Goal: Transaction & Acquisition: Obtain resource

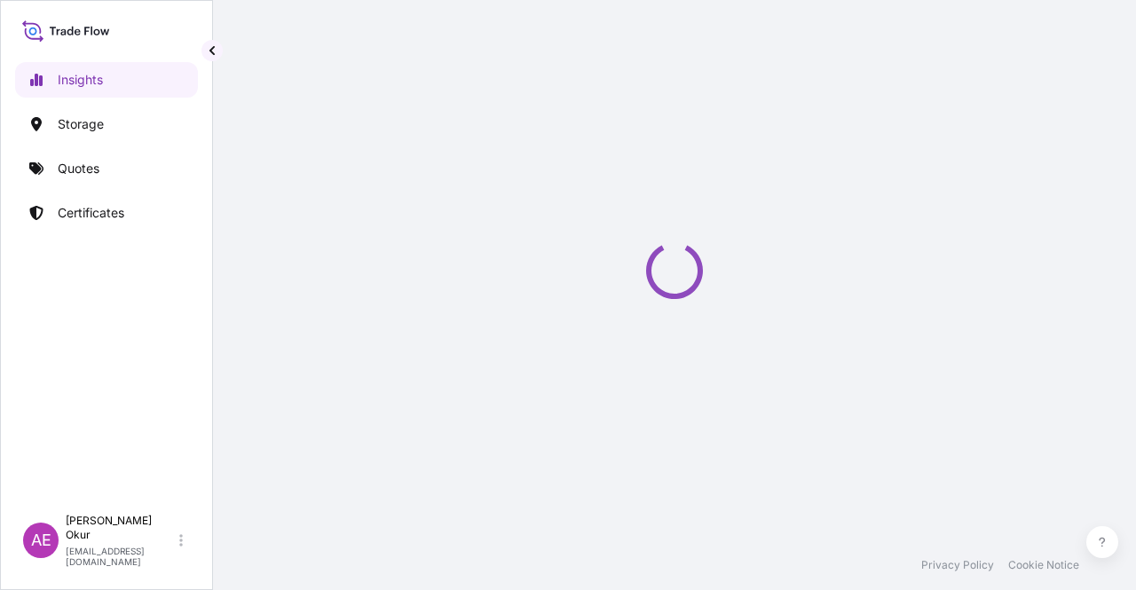
select select "2025"
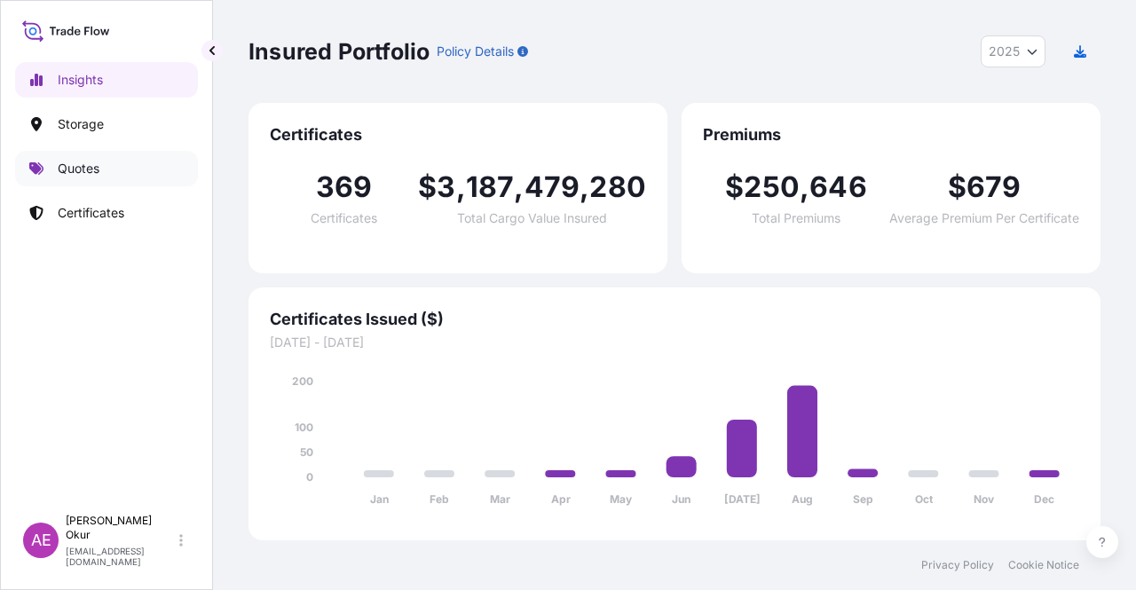
click at [65, 187] on div "Insights Storage Quotes Certificates" at bounding box center [106, 276] width 183 height 460
click at [98, 175] on p "Quotes" at bounding box center [79, 169] width 42 height 18
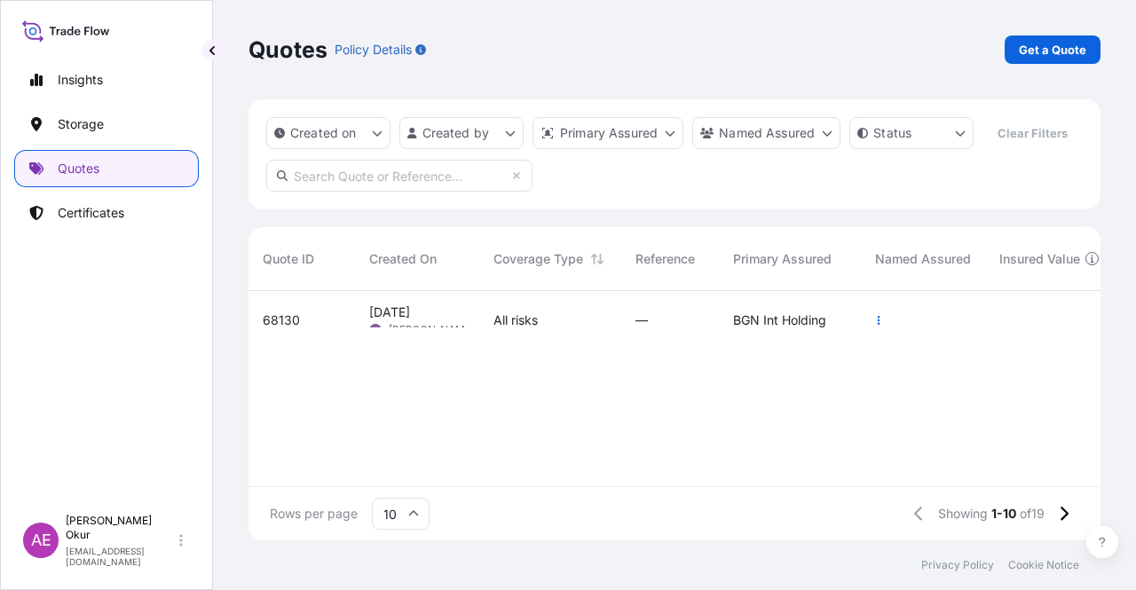
scroll to position [246, 838]
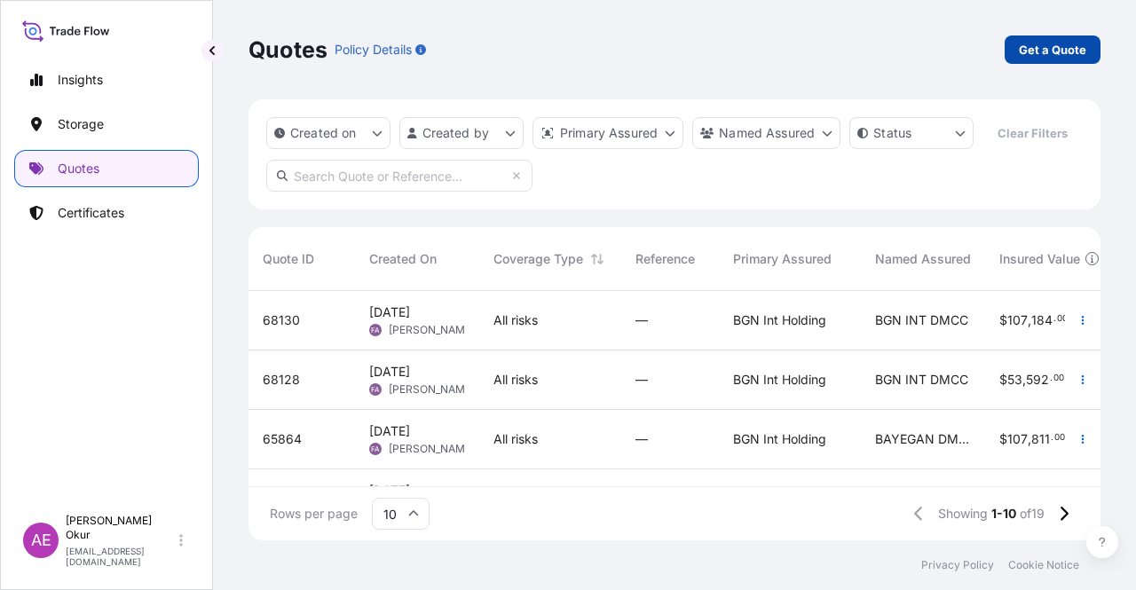
click at [1059, 39] on link "Get a Quote" at bounding box center [1052, 49] width 96 height 28
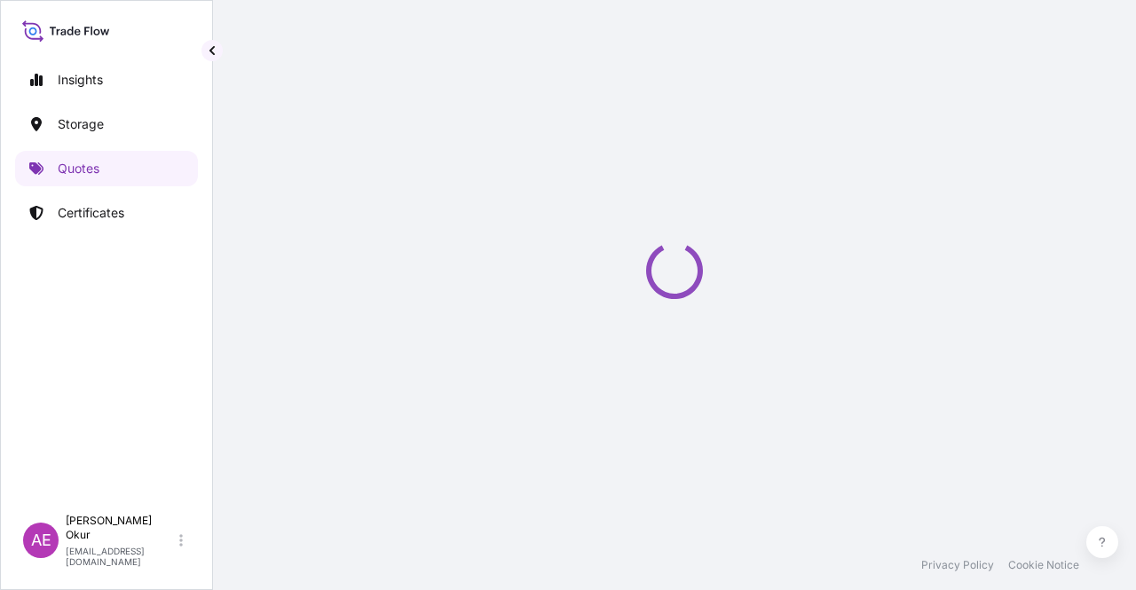
select select "Ocean Vessel"
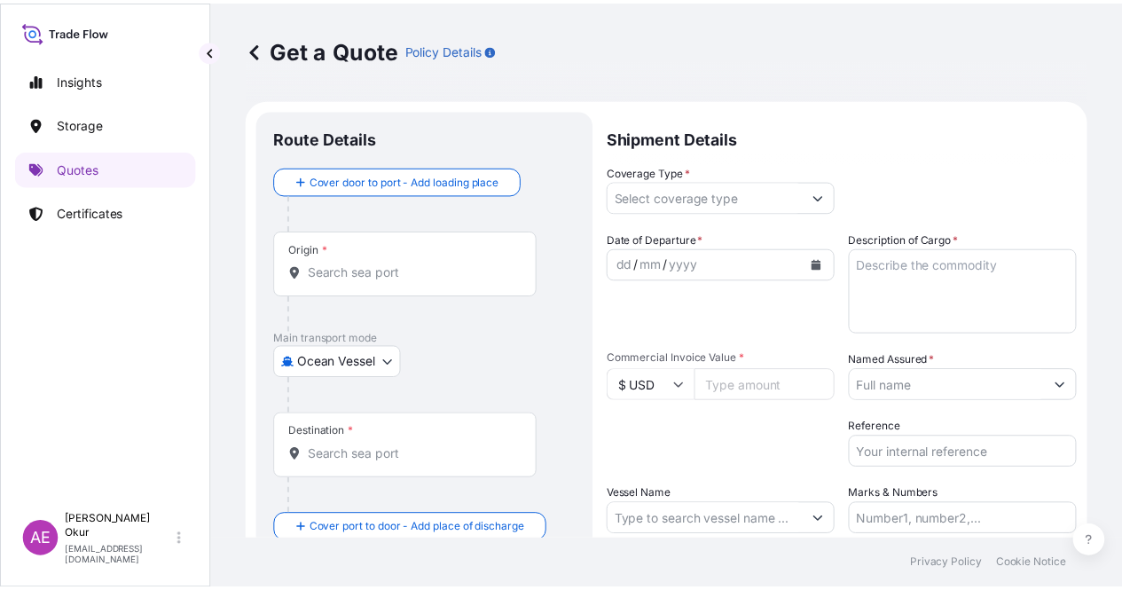
scroll to position [28, 0]
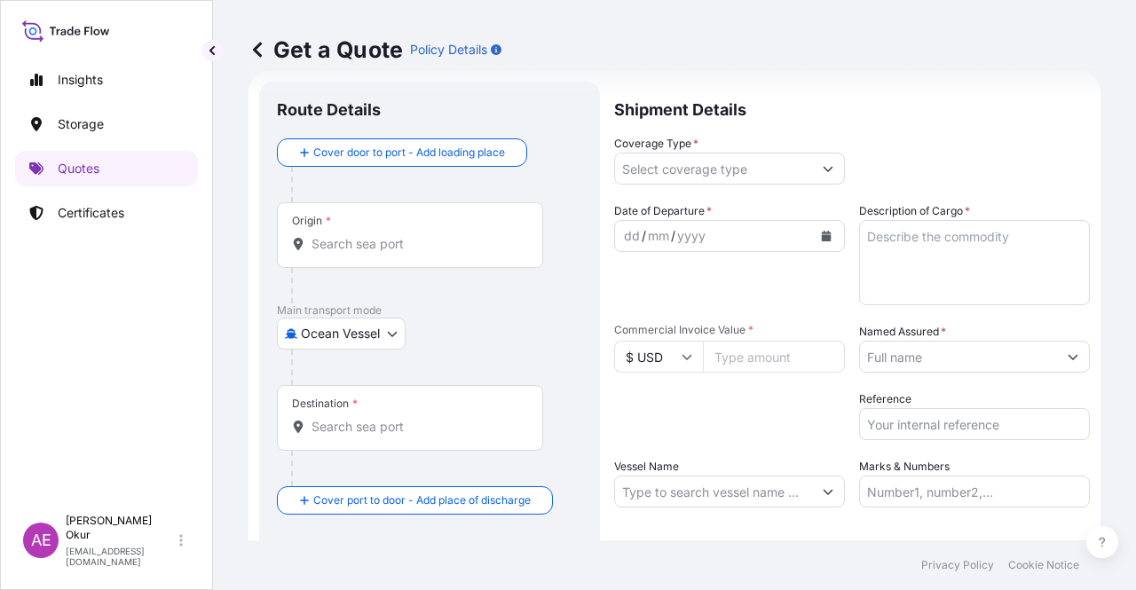
click at [371, 235] on input "Origin *" at bounding box center [415, 244] width 209 height 18
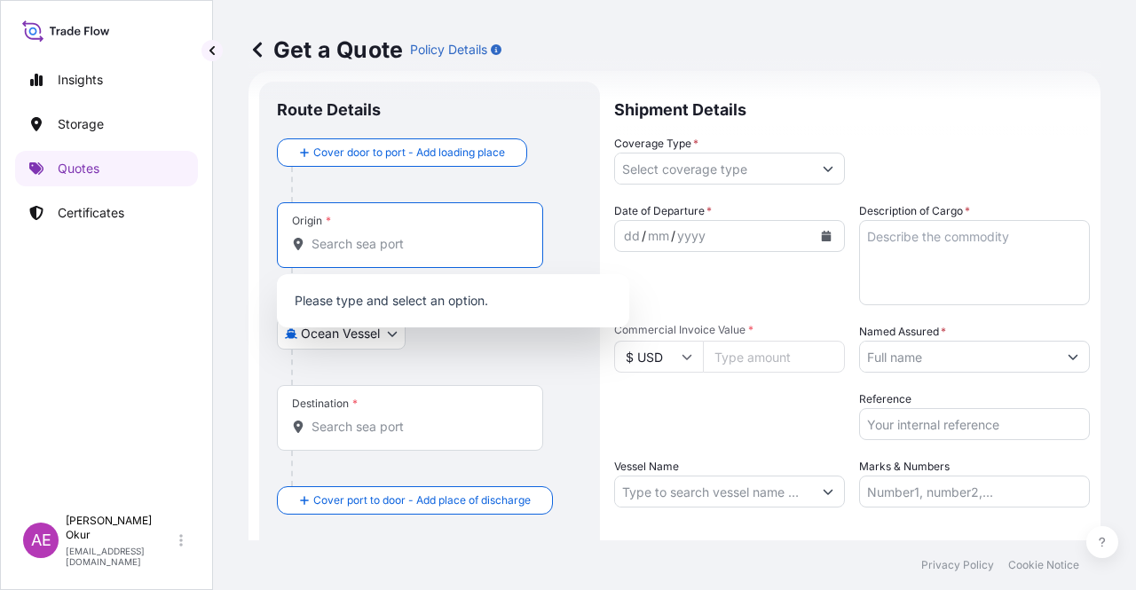
paste input "JUBAIL"
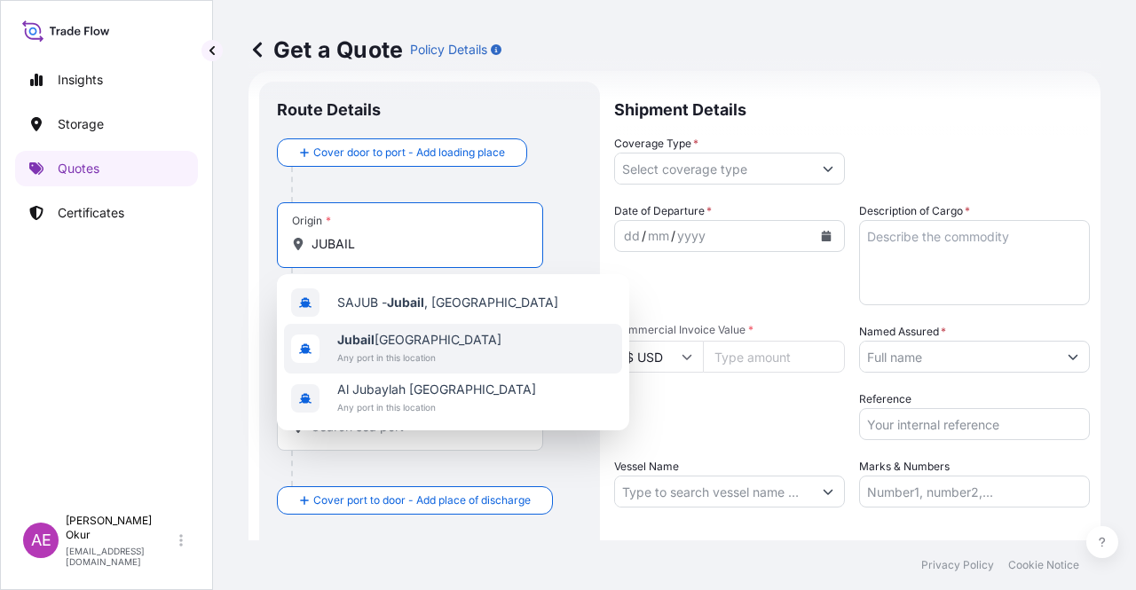
click at [429, 343] on span "Jubail [GEOGRAPHIC_DATA]" at bounding box center [419, 340] width 164 height 18
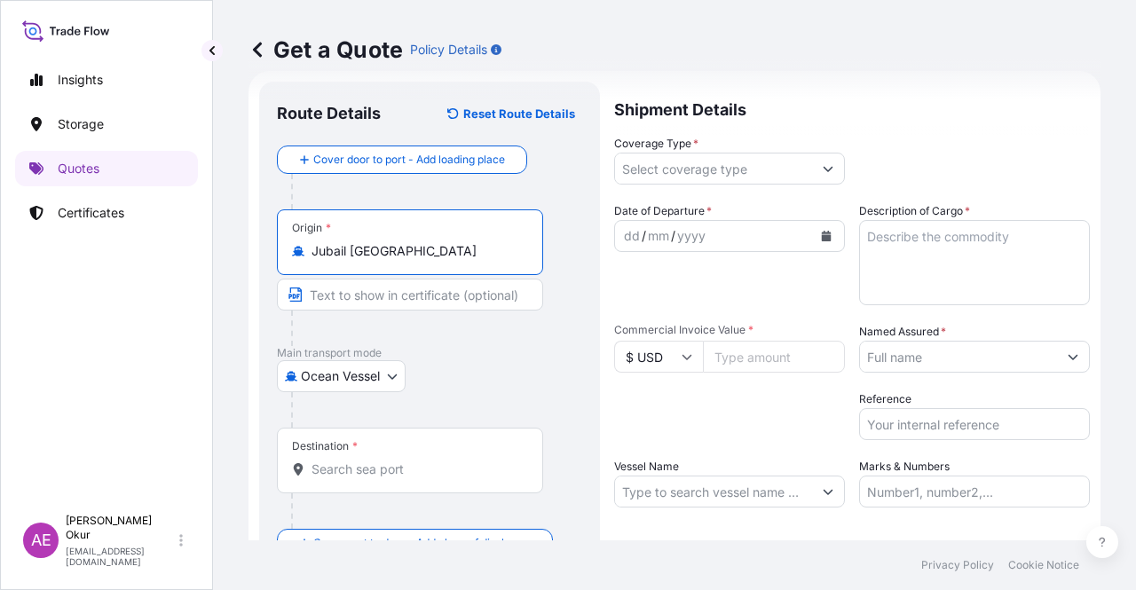
type input "Jubail [GEOGRAPHIC_DATA]"
click at [390, 303] on input "Text to appear on certificate" at bounding box center [410, 295] width 266 height 32
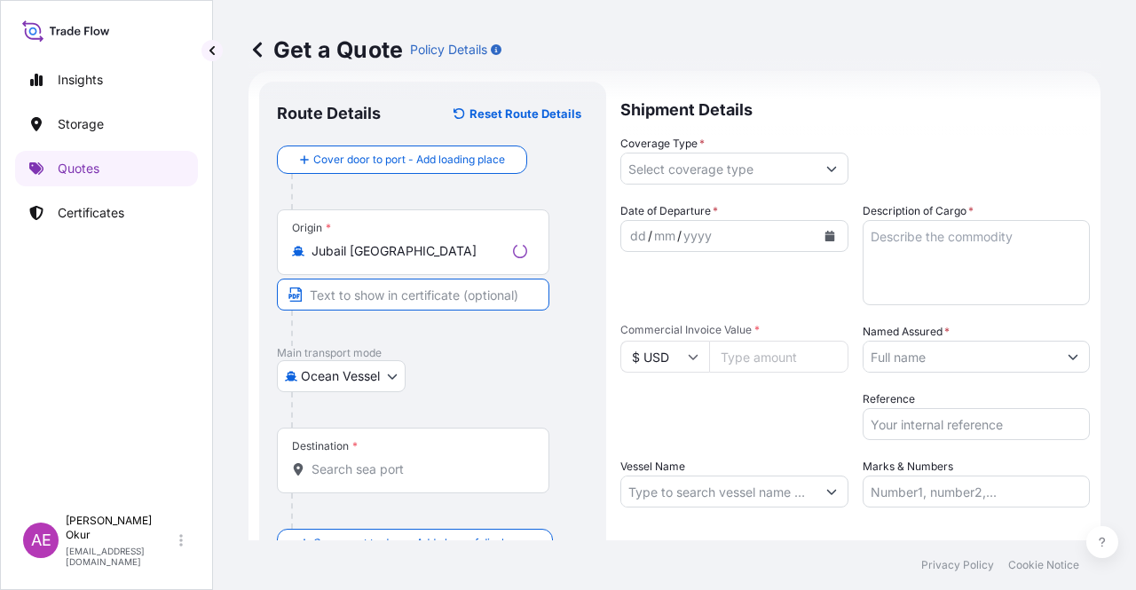
paste input "JUBAIL"
type input "JUBAIL / [GEOGRAPHIC_DATA]"
click at [373, 460] on input "Destination *" at bounding box center [415, 469] width 209 height 18
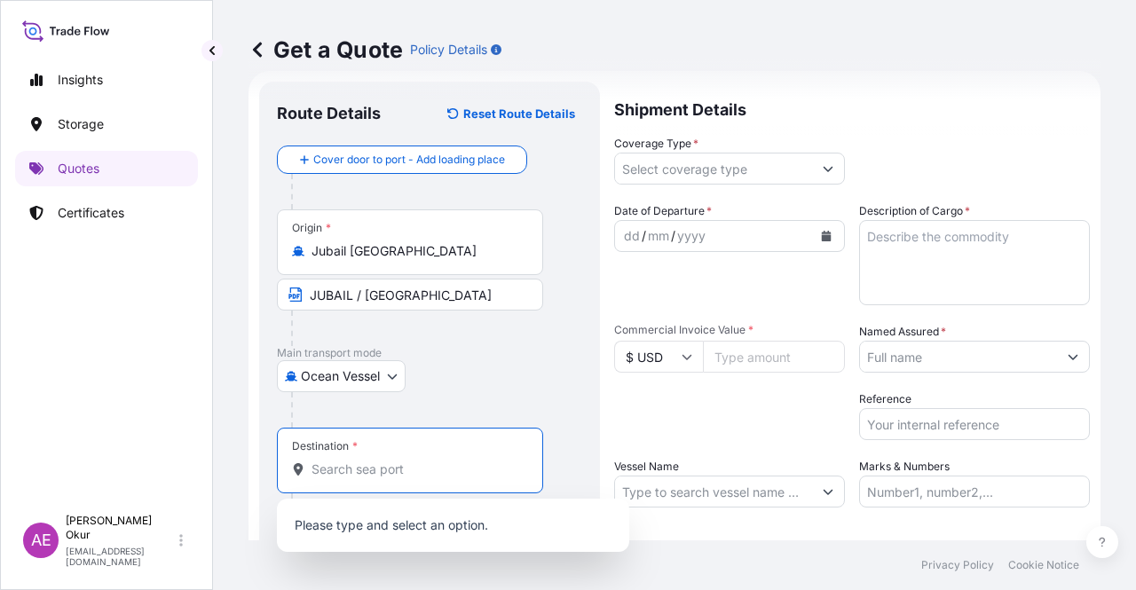
paste input "ALIAGA /IZMIR"
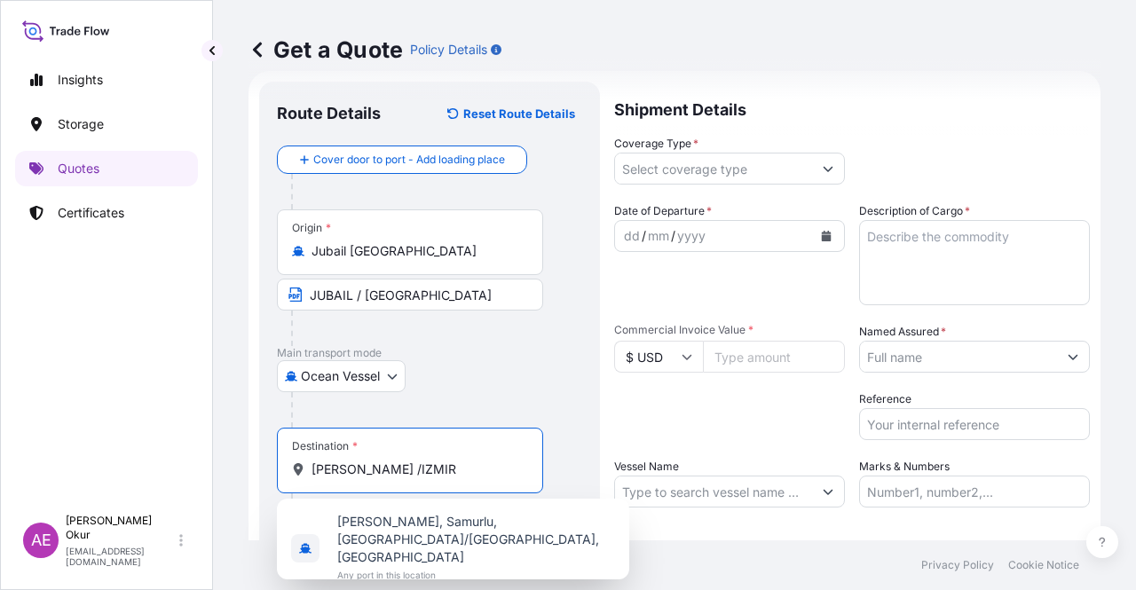
click at [458, 514] on span "Aliağa, Samurlu, Aliağa/İzmir, Türkiye" at bounding box center [476, 539] width 278 height 53
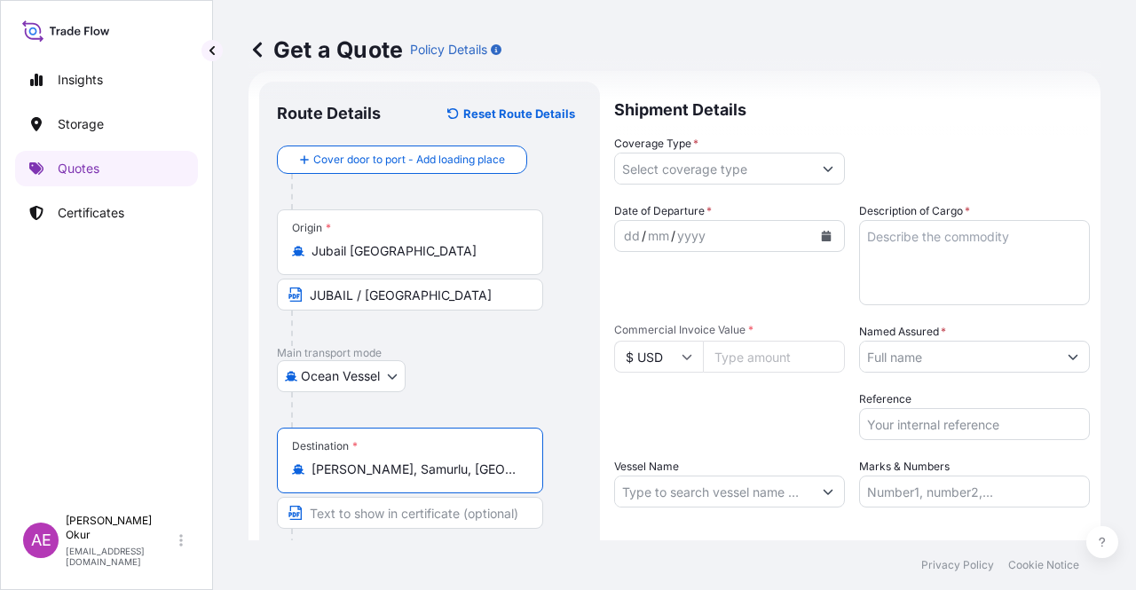
type input "Aliağa, Samurlu, Aliağa/İzmir, Türkiye"
click at [438, 507] on input "Text to appear on certificate" at bounding box center [410, 513] width 266 height 32
paste input "ALIAGA /IZMIR"
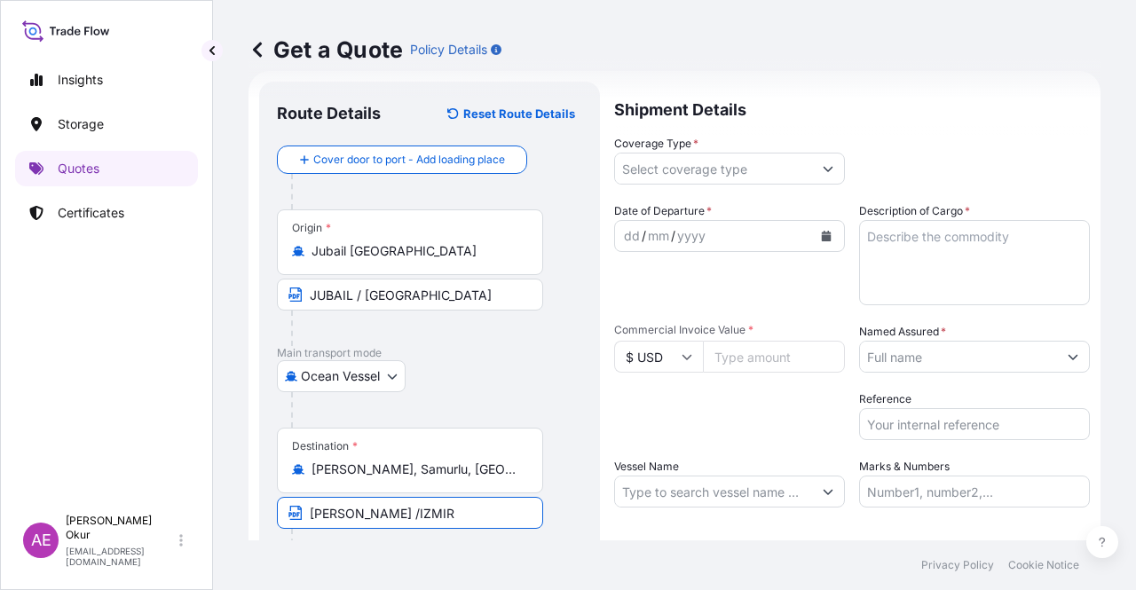
click at [450, 515] on input "ALIAGA /IZMIR" at bounding box center [410, 513] width 266 height 32
click at [364, 510] on input "ALIAGA /IZMIR" at bounding box center [410, 513] width 266 height 32
click at [433, 520] on input "ALIAGA - IZMIR" at bounding box center [410, 513] width 266 height 32
type input "ALIAGA - IZMIR / TURKEY"
click at [812, 174] on button "Show suggestions" at bounding box center [828, 169] width 32 height 32
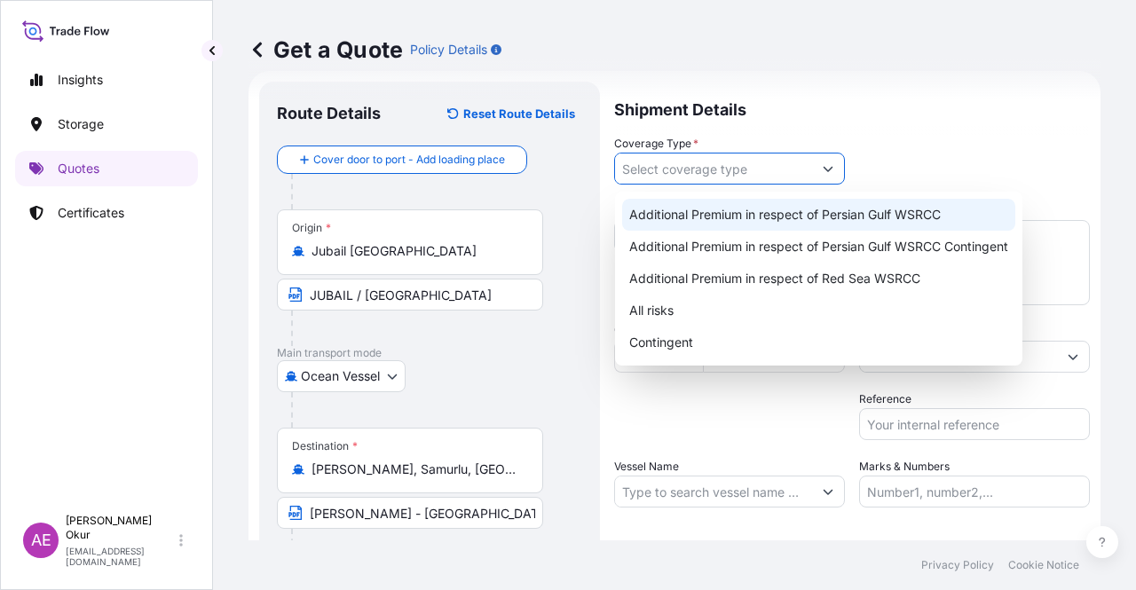
click at [775, 226] on div "Additional Premium in respect of Persian Gulf WSRCC" at bounding box center [818, 215] width 393 height 32
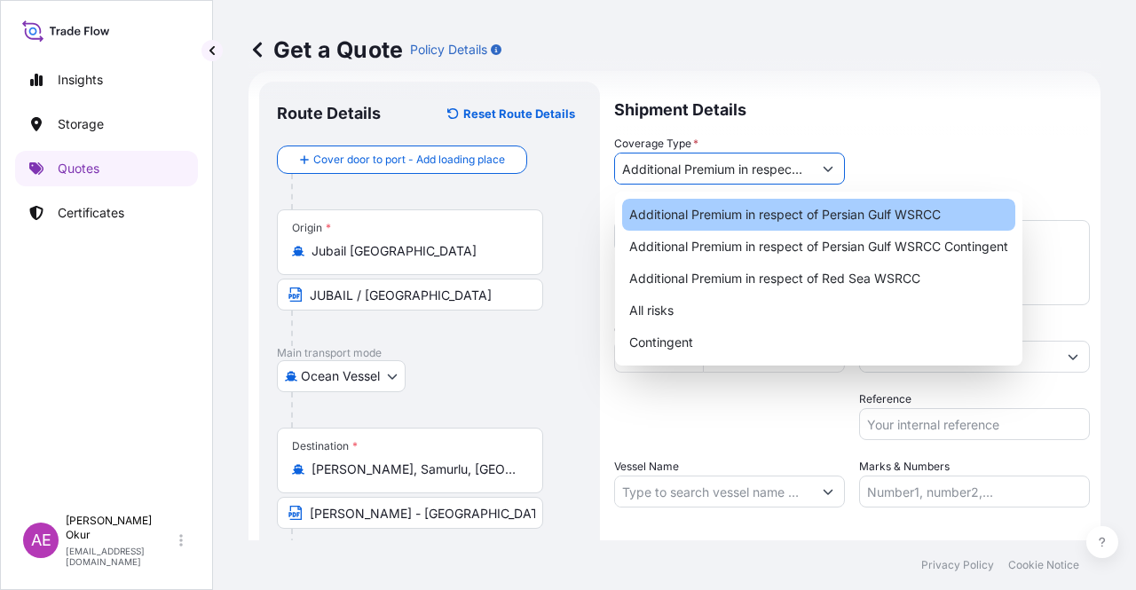
type input "Additional Premium in respect of Persian Gulf WSRCC"
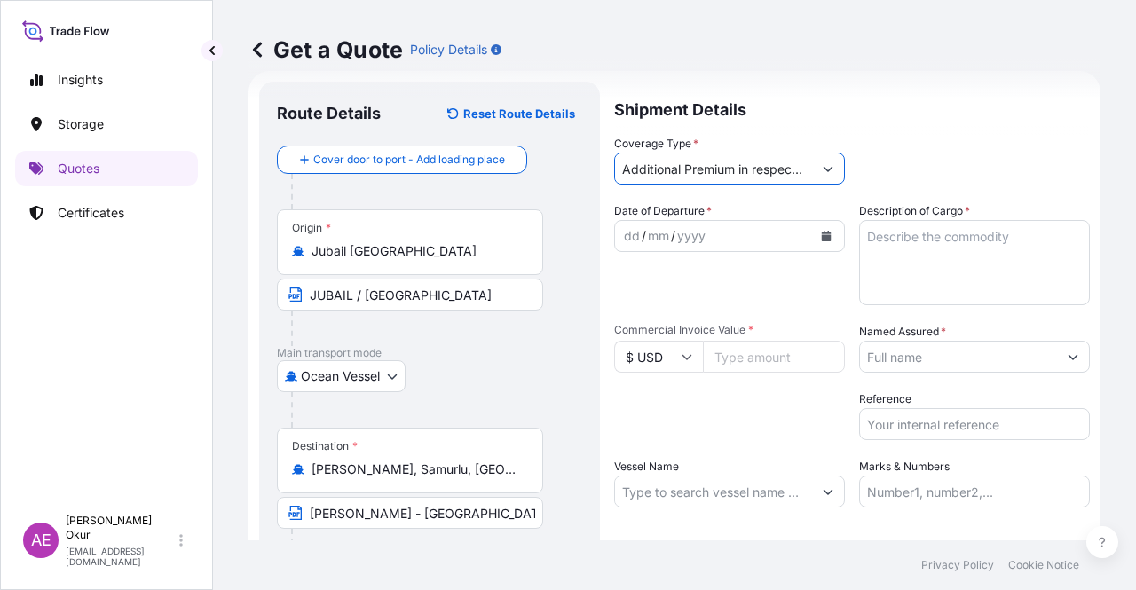
click at [618, 230] on div "dd / mm / yyyy" at bounding box center [713, 236] width 197 height 32
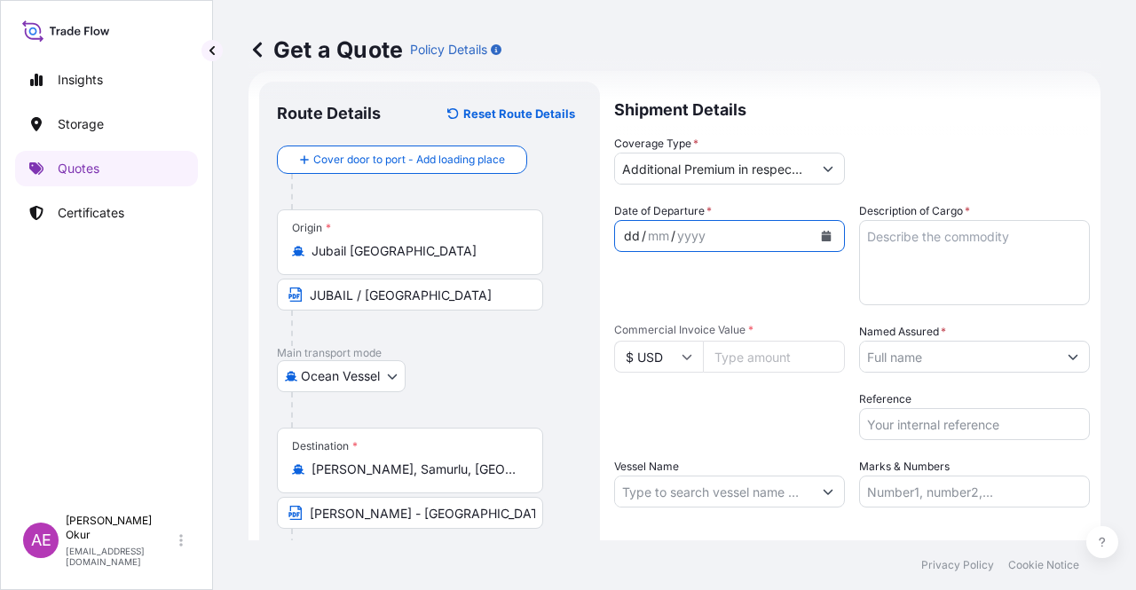
click at [625, 230] on div "dd" at bounding box center [632, 235] width 20 height 21
click at [816, 221] on div "dd / mm / yyyy" at bounding box center [729, 236] width 231 height 32
click at [829, 246] on button "Calendar" at bounding box center [826, 236] width 28 height 28
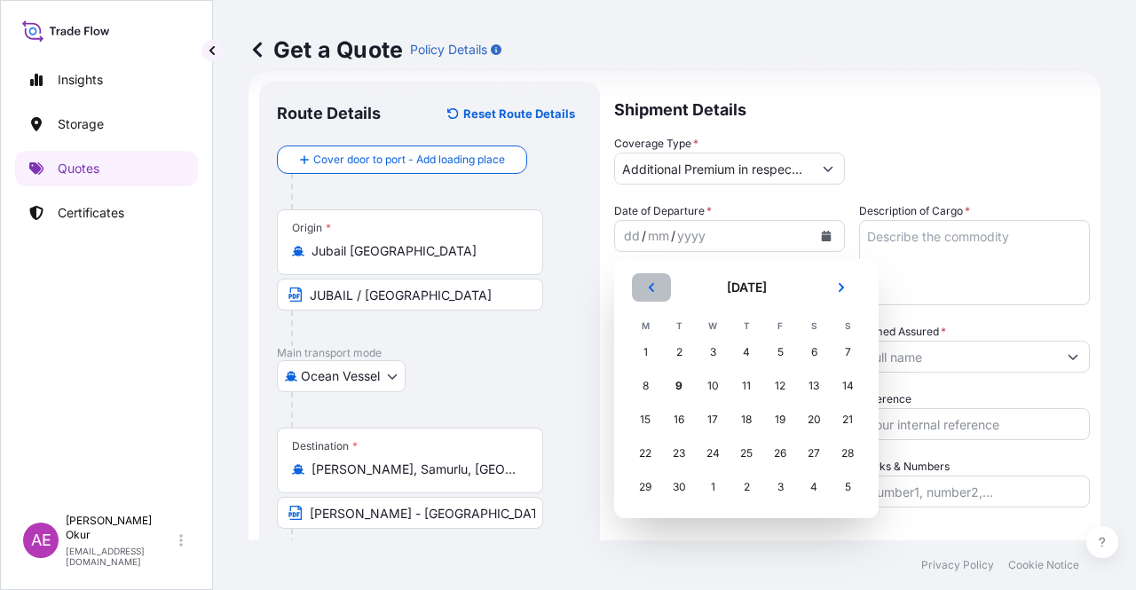
click at [662, 287] on button "Previous" at bounding box center [651, 287] width 39 height 28
click at [854, 485] on div "31" at bounding box center [847, 487] width 32 height 32
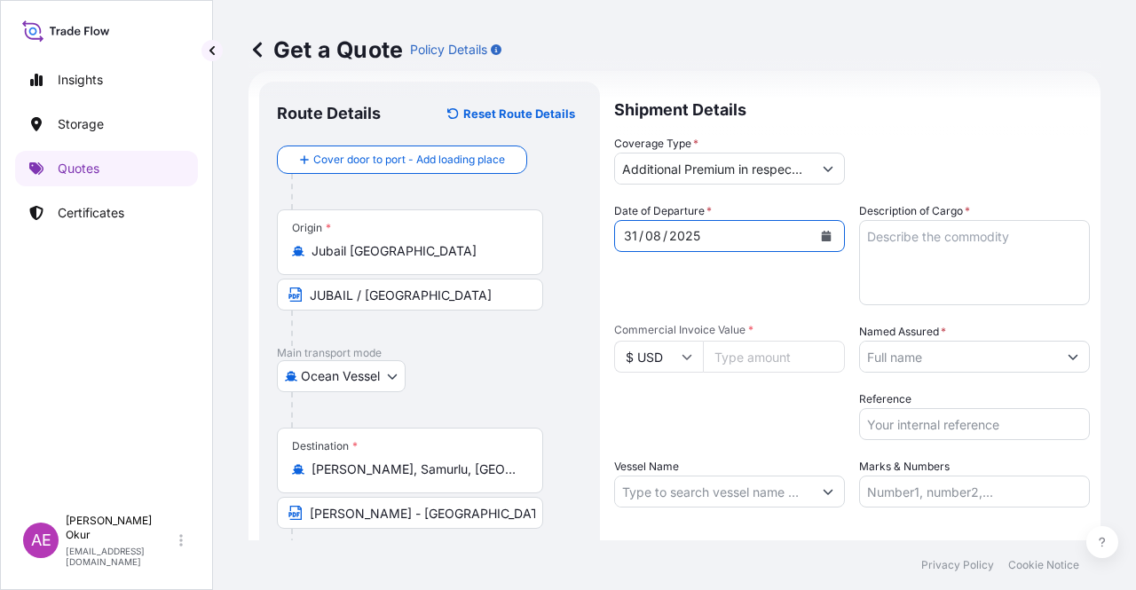
click at [939, 255] on textarea "Description of Cargo *" at bounding box center [974, 262] width 231 height 85
click at [974, 294] on textarea "Description of Cargo *" at bounding box center [974, 262] width 231 height 85
paste textarea "POLYPROPYLENE HOMOPOLYMER (H3030T)"
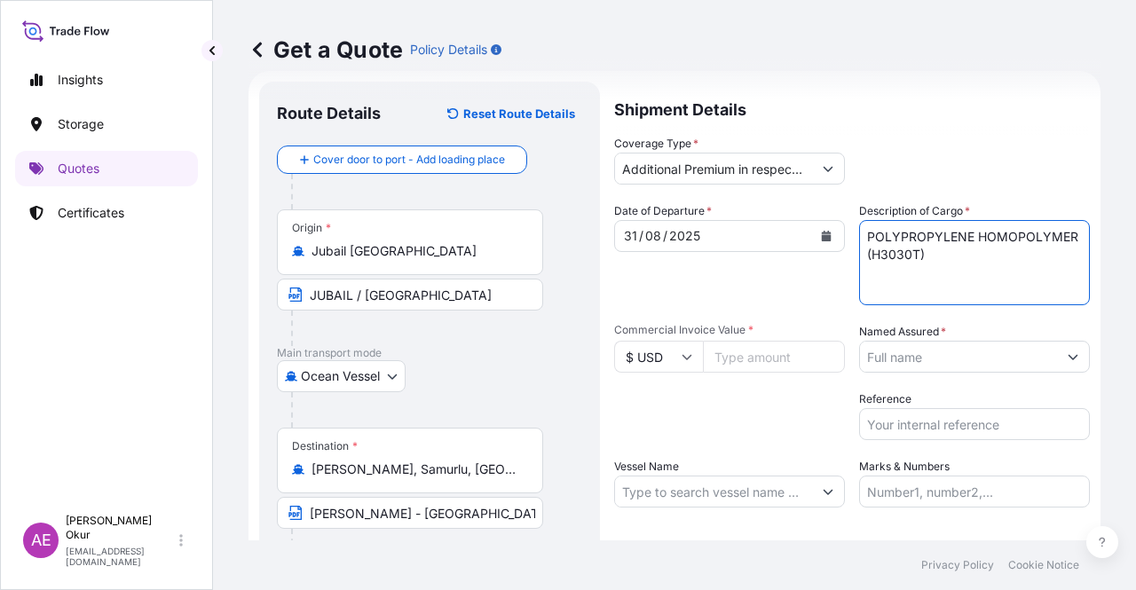
type textarea "POLYPROPYLENE HOMOPOLYMER (H3030T)"
click at [749, 365] on input "Commercial Invoice Value *" at bounding box center [774, 357] width 142 height 32
paste input "539055"
type input "539055"
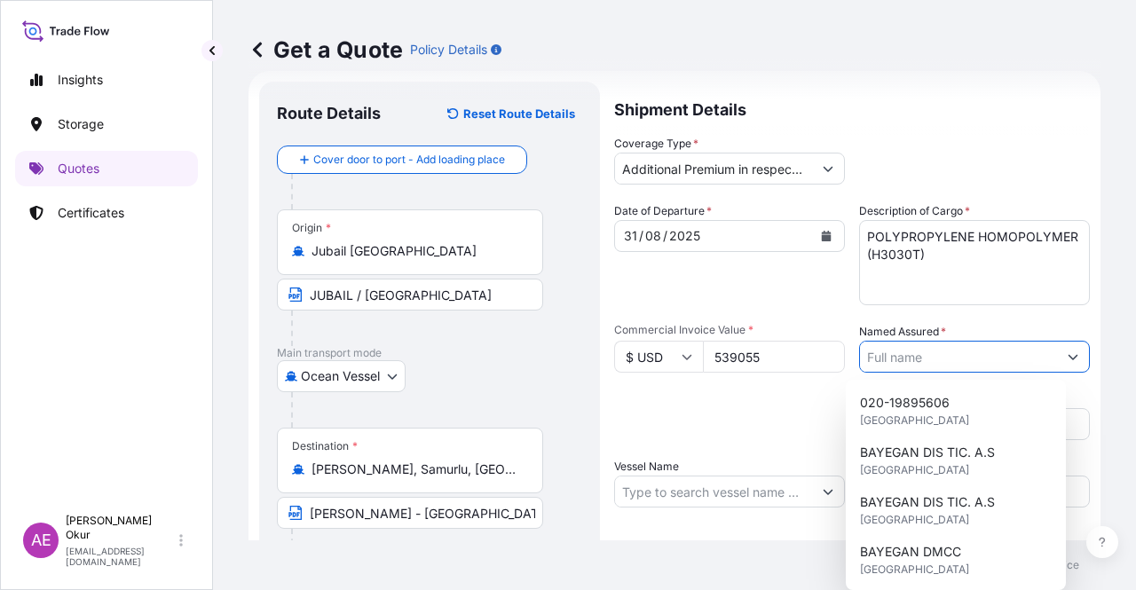
click at [988, 358] on input "Named Assured *" at bounding box center [958, 357] width 197 height 32
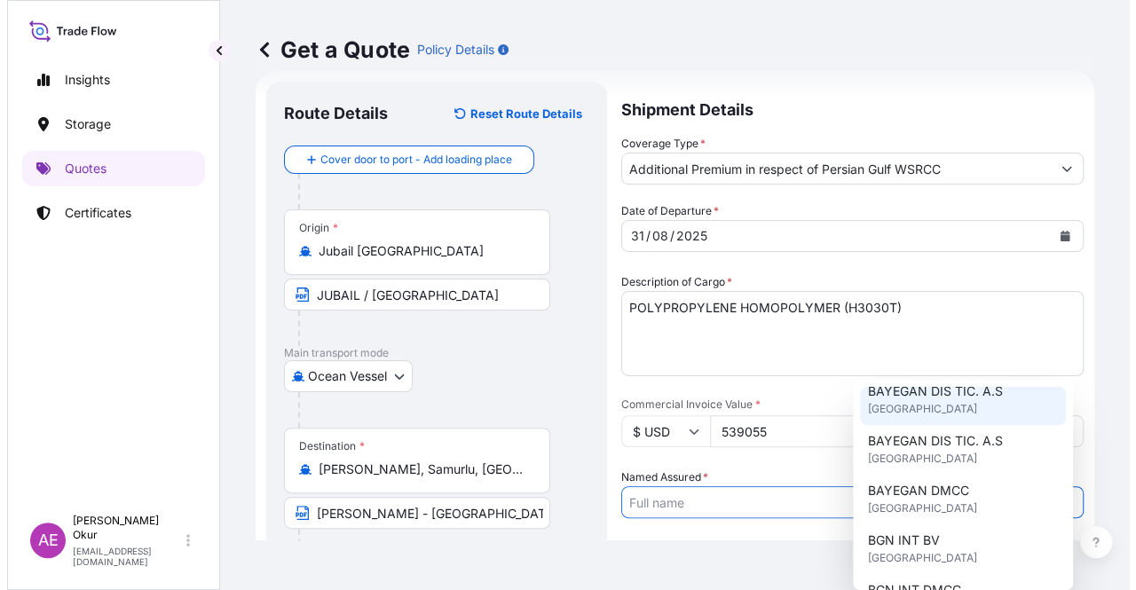
scroll to position [89, 0]
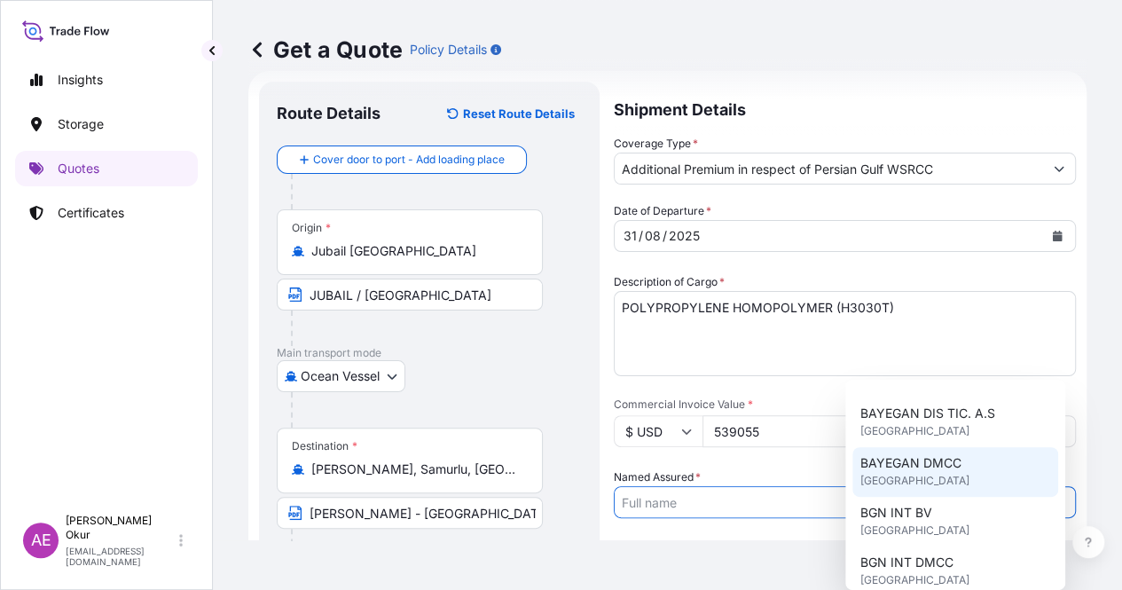
click at [910, 474] on span "United Kingdom" at bounding box center [914, 481] width 109 height 18
type input "BAYEGAN DMCC"
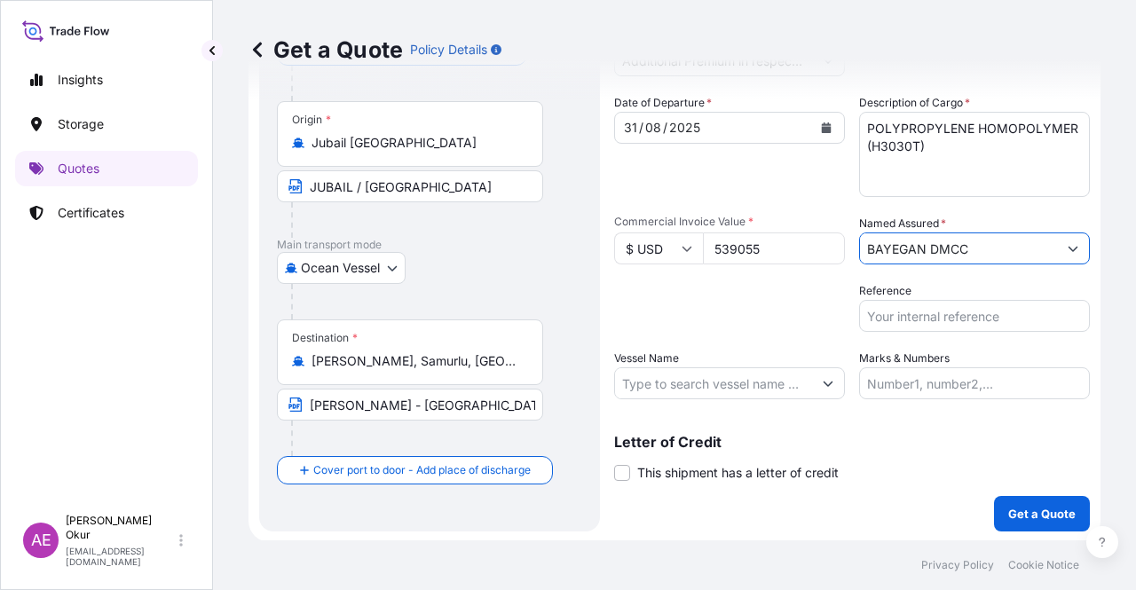
scroll to position [138, 0]
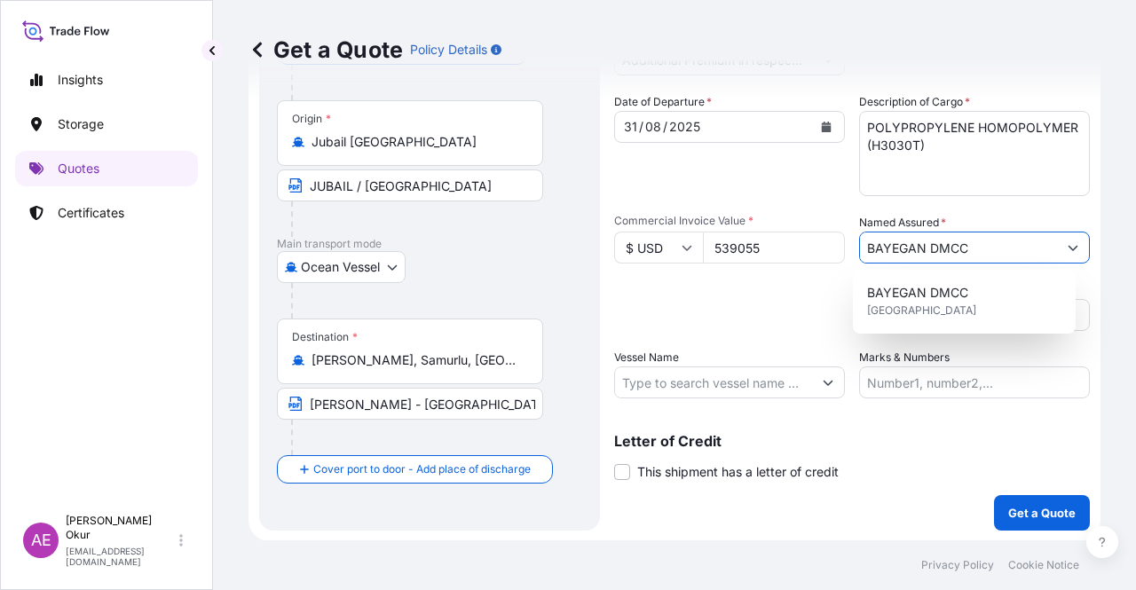
click at [722, 383] on input "Vessel Name" at bounding box center [713, 382] width 197 height 32
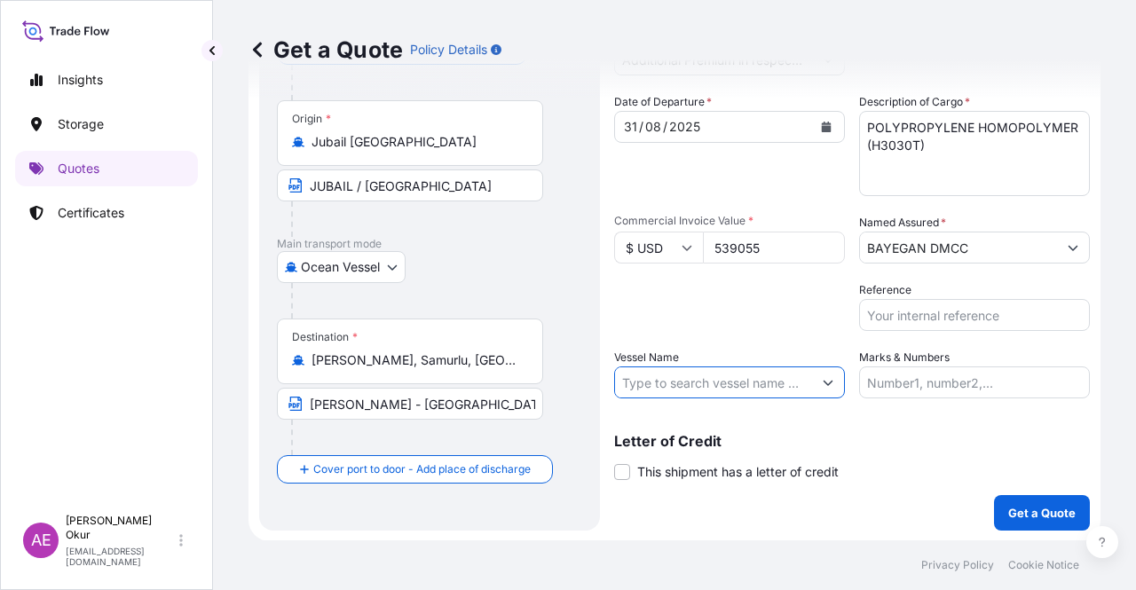
paste input "MSC EMMRA"
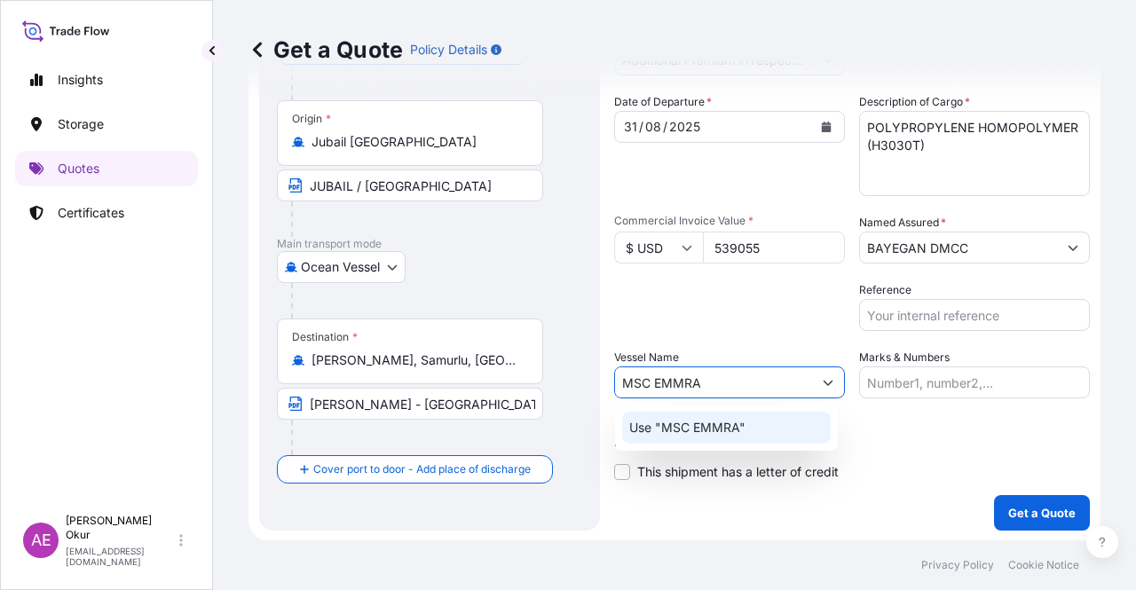
click at [770, 437] on div "Use "MSC EMMRA"" at bounding box center [726, 428] width 208 height 32
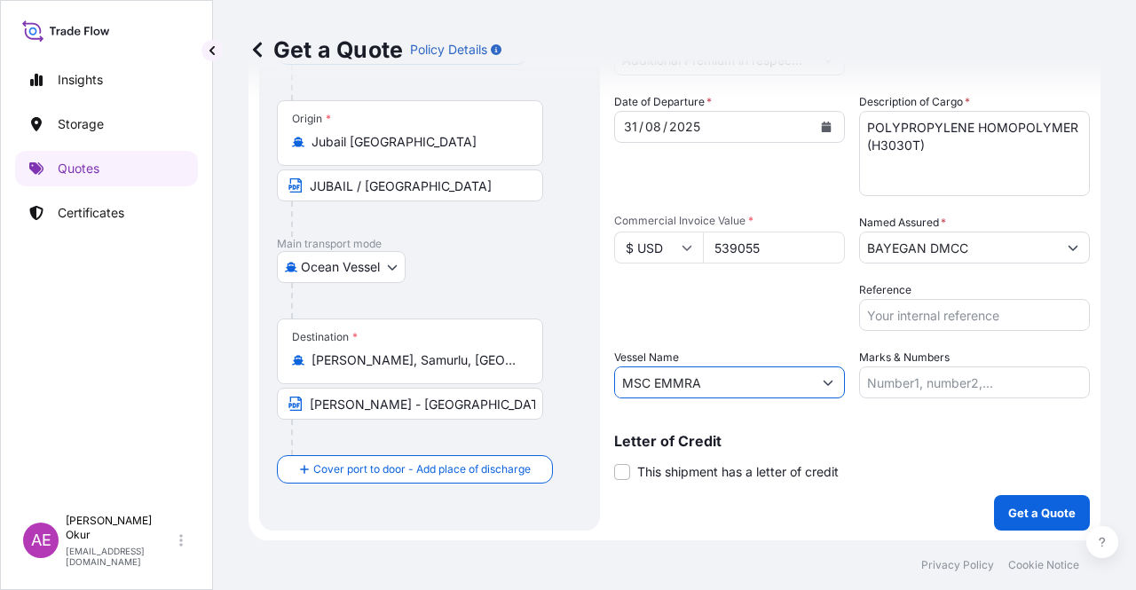
type input "MSC EMMRA"
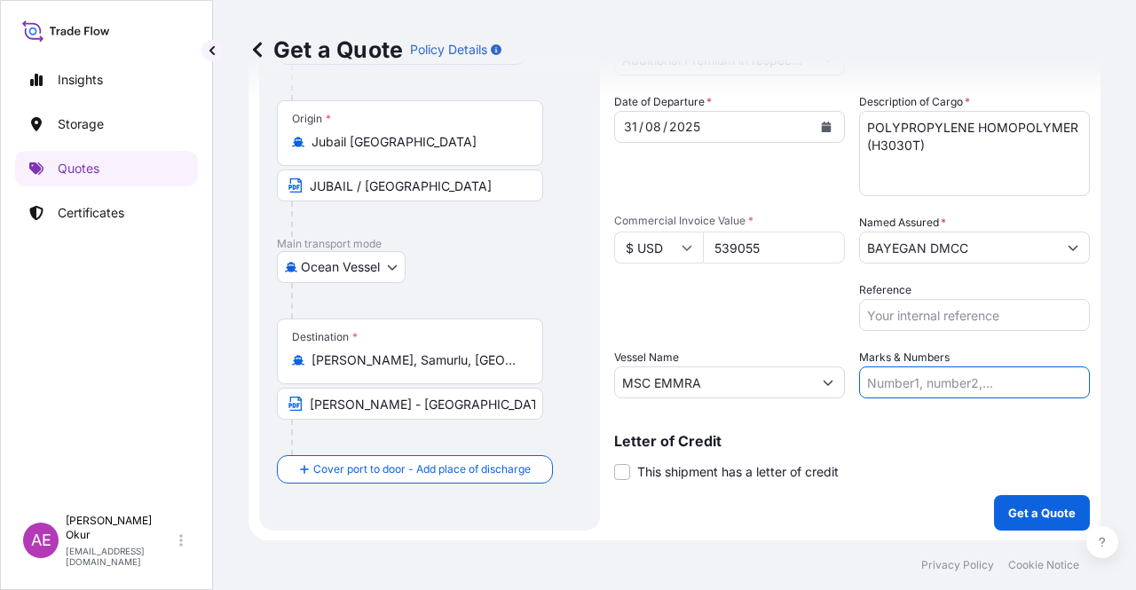
click at [909, 377] on input "Marks & Numbers" at bounding box center [974, 382] width 231 height 32
click at [927, 380] on input "Marks & Numbers" at bounding box center [974, 382] width 231 height 32
drag, startPoint x: 906, startPoint y: 382, endPoint x: 974, endPoint y: 383, distance: 68.3
click at [974, 383] on input "PO NO:25Y0221600 Quantity M/Tonn: 25.042,46 Premium: USD 1.705,97" at bounding box center [974, 382] width 231 height 32
paste input "014"
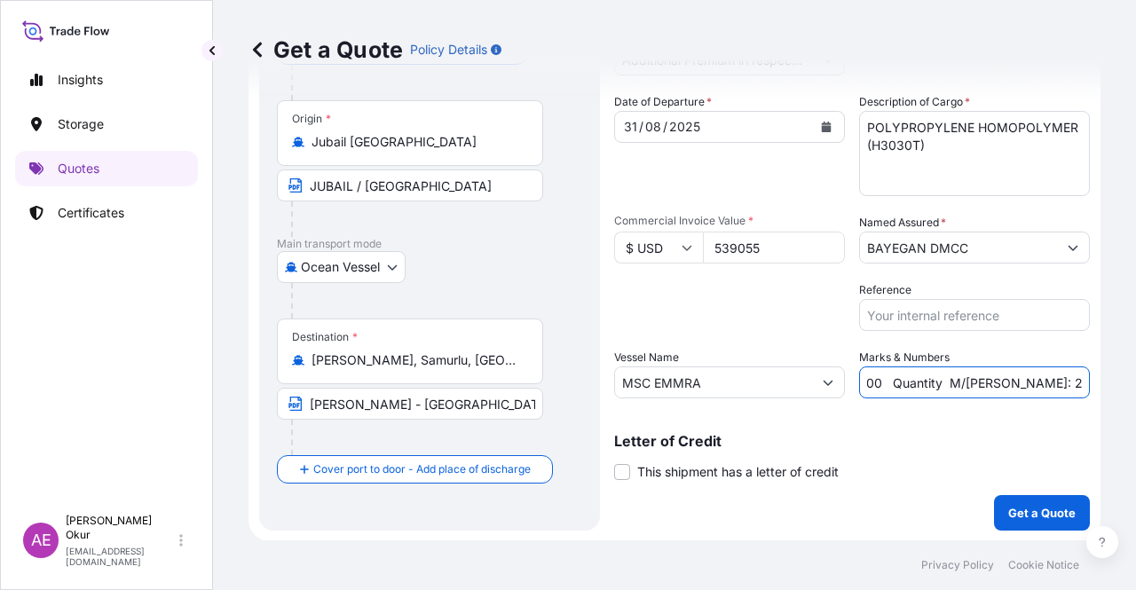
drag, startPoint x: 1045, startPoint y: 394, endPoint x: 1104, endPoint y: 398, distance: 58.7
click at [1104, 398] on div "Get a Quote Policy Details Route Details Reset Route Details Cover door to port…" at bounding box center [674, 270] width 923 height 540
click at [960, 397] on input "PO NO:25Y0201400 Quantity M/Tonn: 25.042,46 Premium: USD 1.705,97" at bounding box center [974, 382] width 231 height 32
drag, startPoint x: 867, startPoint y: 382, endPoint x: 925, endPoint y: 384, distance: 58.6
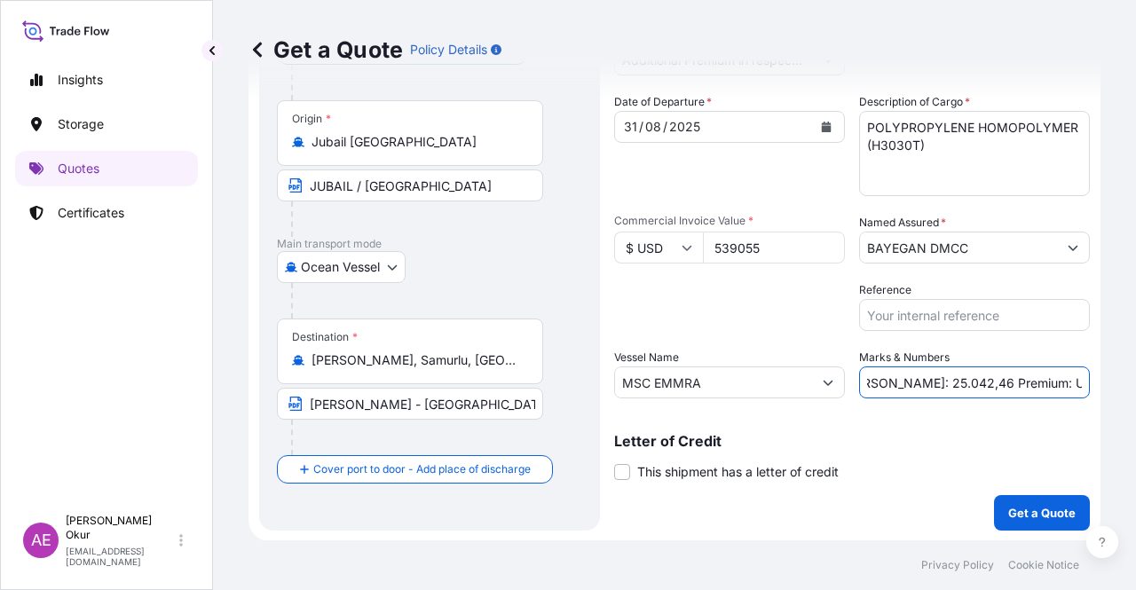
click at [925, 384] on input "PO NO:25Y0201400 Quantity M/Tonn: 25.042,46 Premium: USD 1.705,97" at bounding box center [974, 382] width 231 height 32
paste input "495,000"
drag, startPoint x: 1053, startPoint y: 389, endPoint x: 1135, endPoint y: 395, distance: 81.9
click at [1135, 395] on div "Get a Quote Policy Details Route Details Reset Route Details Cover door to port…" at bounding box center [674, 270] width 923 height 540
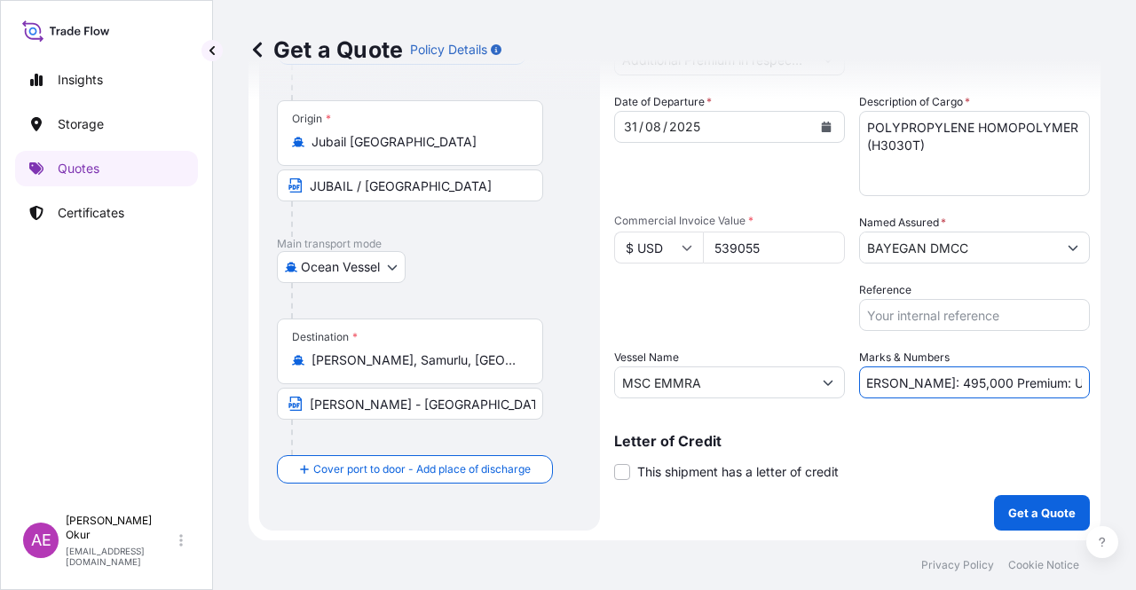
click at [1010, 389] on input "PO NO:25Y0201400 Quantity M/Tonn: 495,000 Premium: USD 1.705,97" at bounding box center [974, 382] width 231 height 32
drag, startPoint x: 1024, startPoint y: 379, endPoint x: 1135, endPoint y: 389, distance: 111.4
click at [1135, 389] on div "Get a Quote Policy Details Route Details Reset Route Details Cover door to port…" at bounding box center [674, 270] width 923 height 540
paste input "113,20"
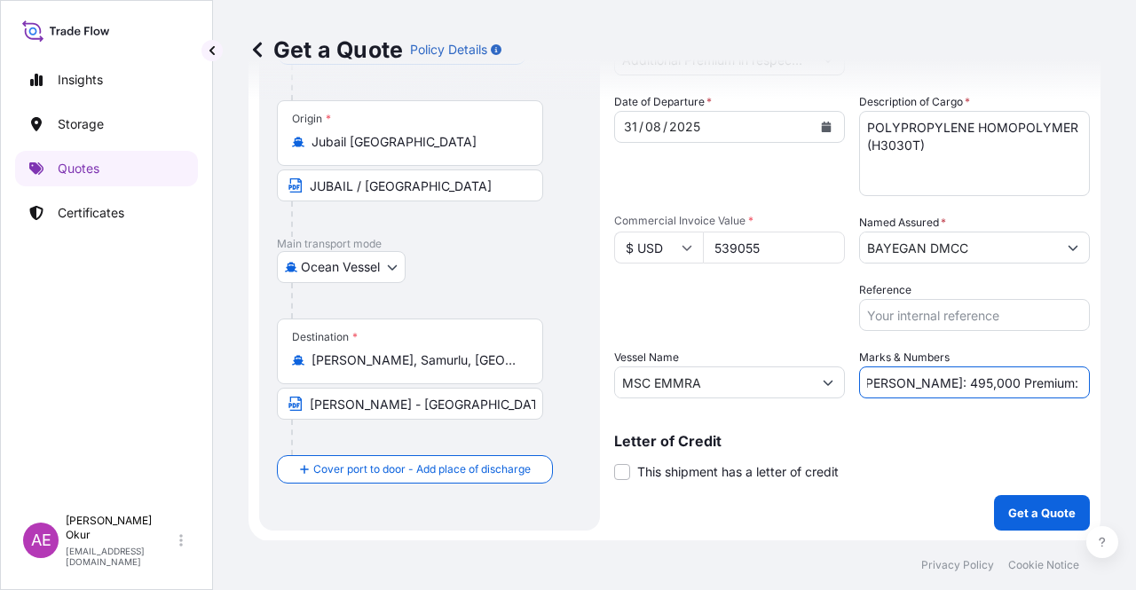
drag, startPoint x: 1027, startPoint y: 380, endPoint x: 1135, endPoint y: 389, distance: 107.8
click at [1135, 389] on div "Get a Quote Policy Details Route Details Reset Route Details Cover door to port…" at bounding box center [674, 270] width 923 height 540
paste input "text"
type input "PO NO:25Y0201400 Quantity M/Tonn: 495,000 Premium: USD 113,20"
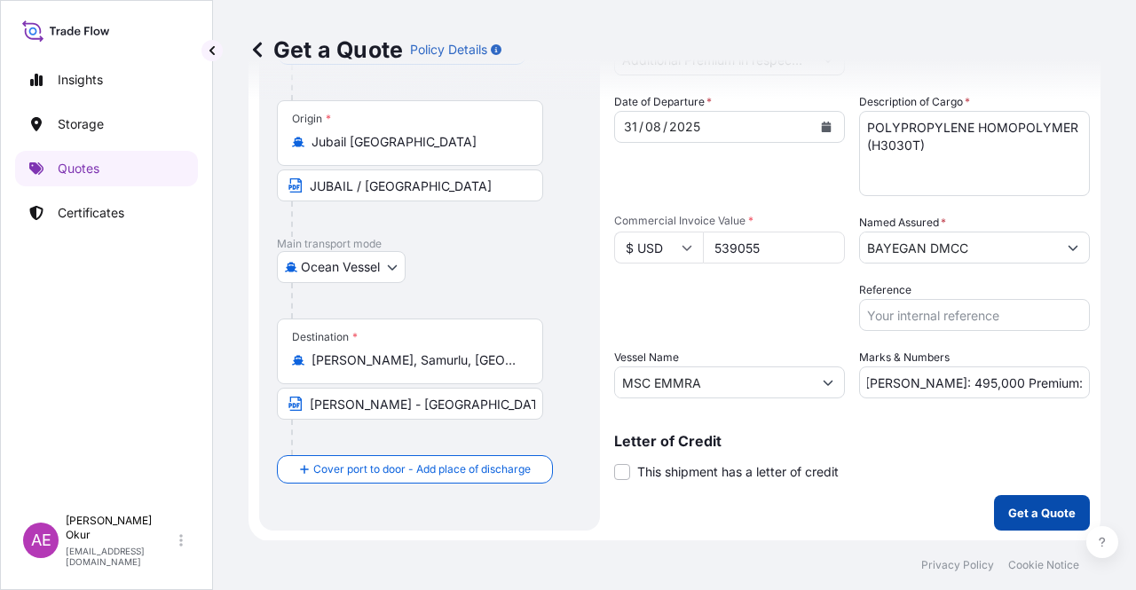
scroll to position [0, 0]
click at [1034, 507] on p "Get a Quote" at bounding box center [1041, 513] width 67 height 18
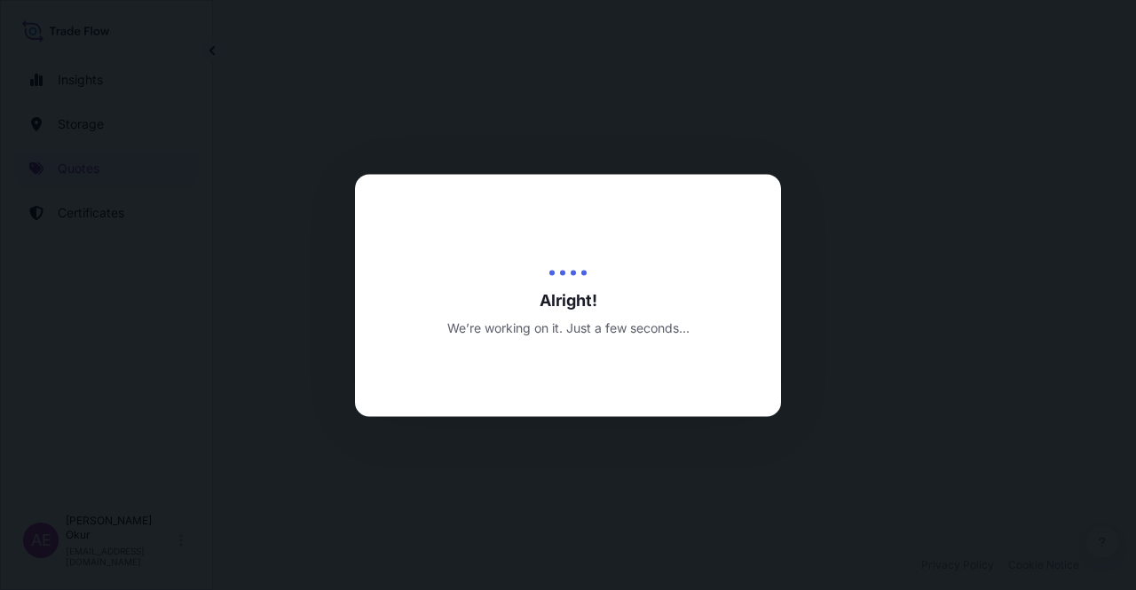
select select "Ocean Vessel"
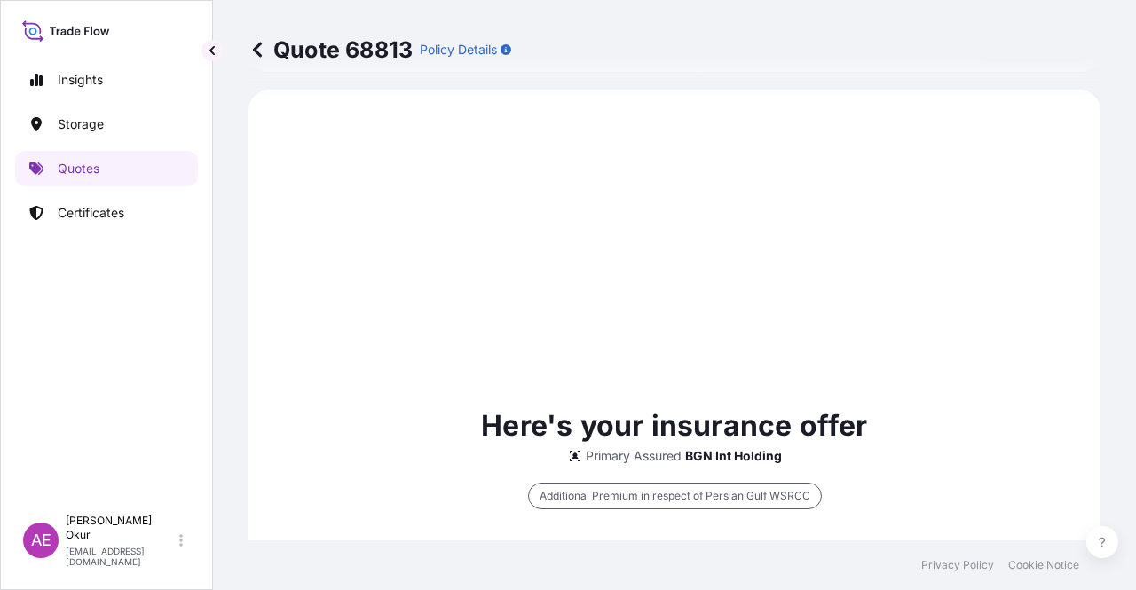
scroll to position [1050, 0]
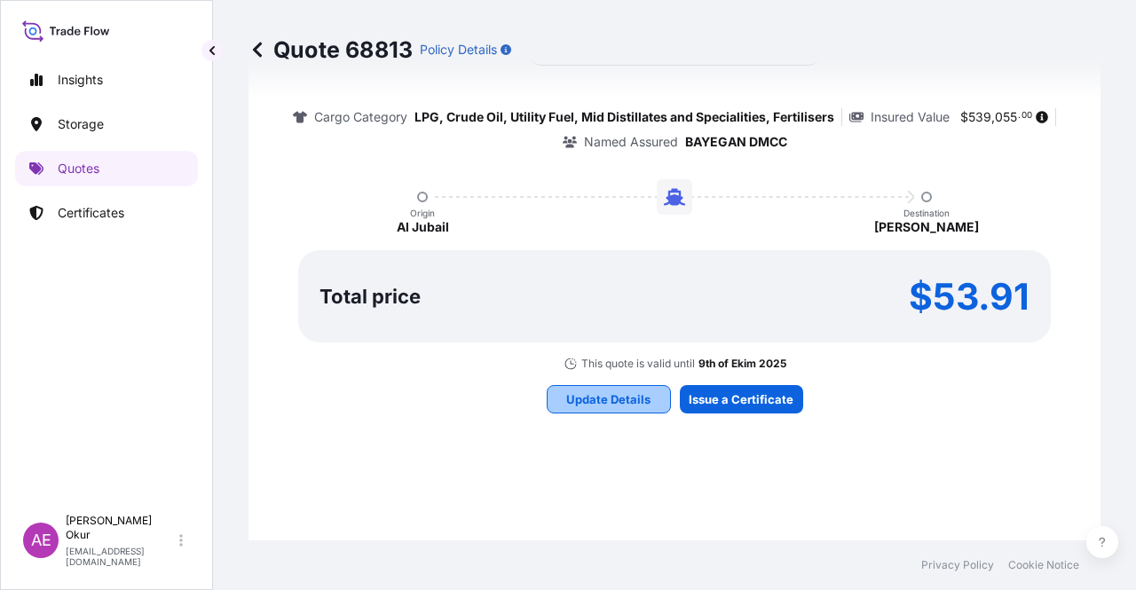
click at [599, 397] on p "Update Details" at bounding box center [608, 399] width 84 height 18
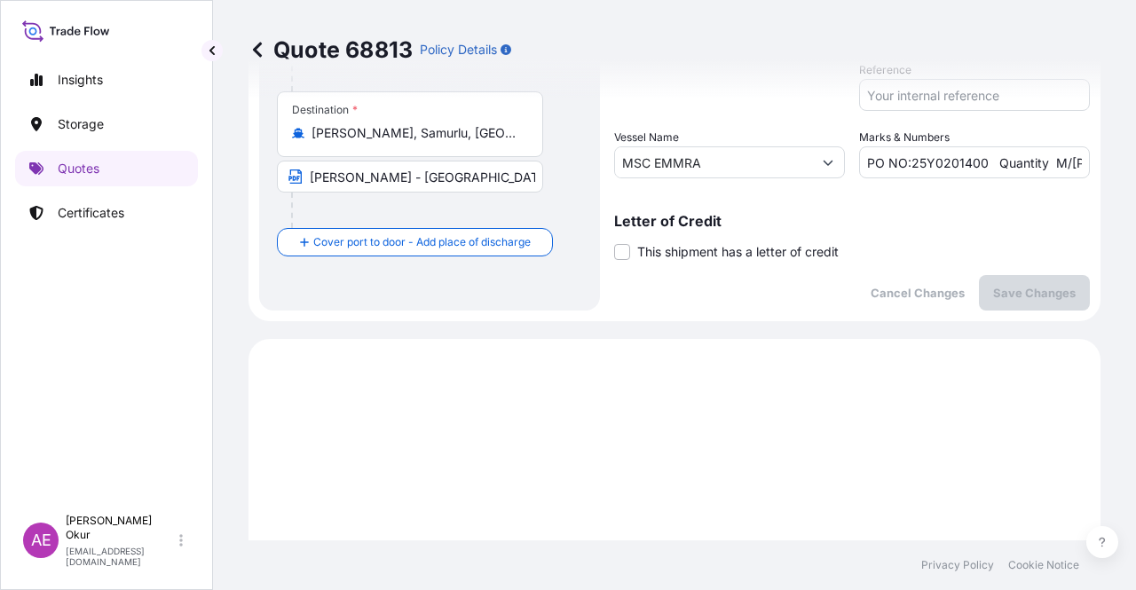
scroll to position [295, 0]
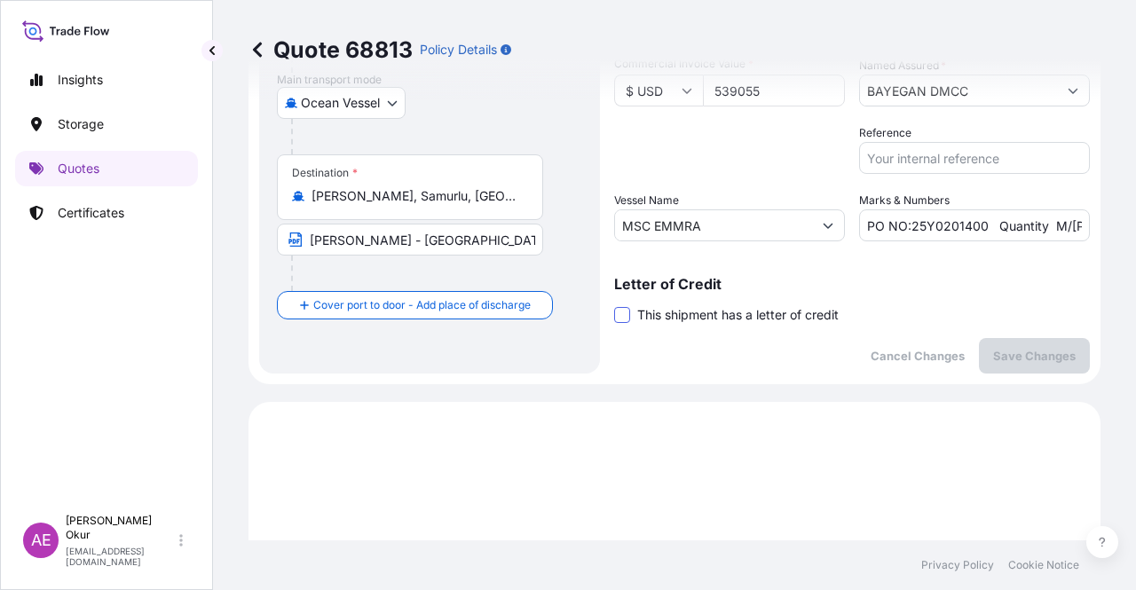
click at [629, 311] on span at bounding box center [622, 315] width 16 height 16
click at [614, 305] on input "This shipment has a letter of credit" at bounding box center [614, 305] width 0 height 0
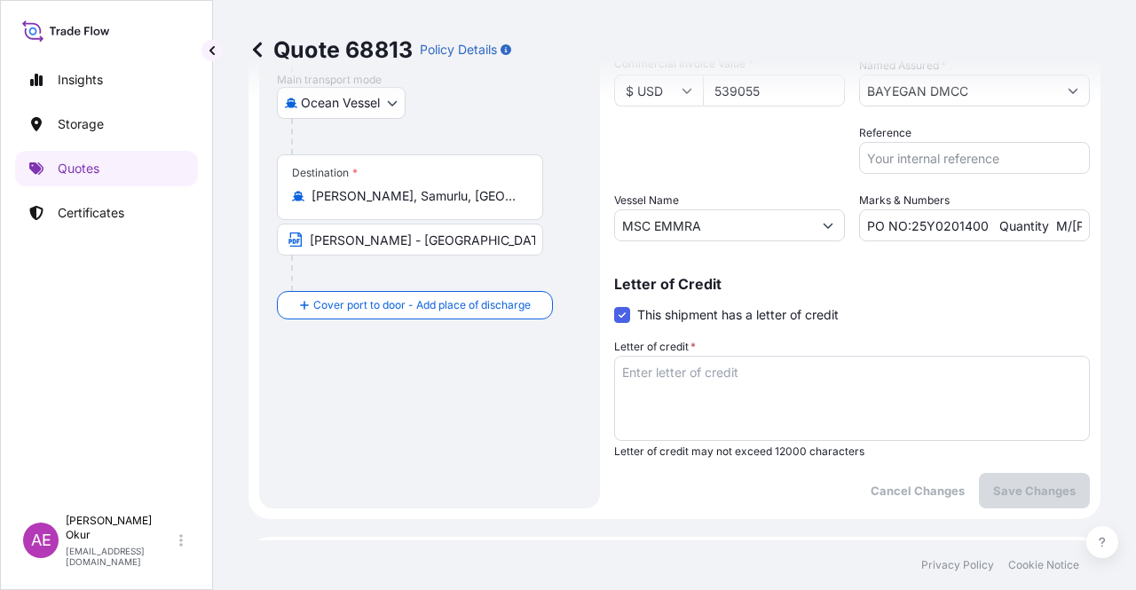
click at [712, 403] on textarea "Letter of credit *" at bounding box center [852, 398] width 476 height 85
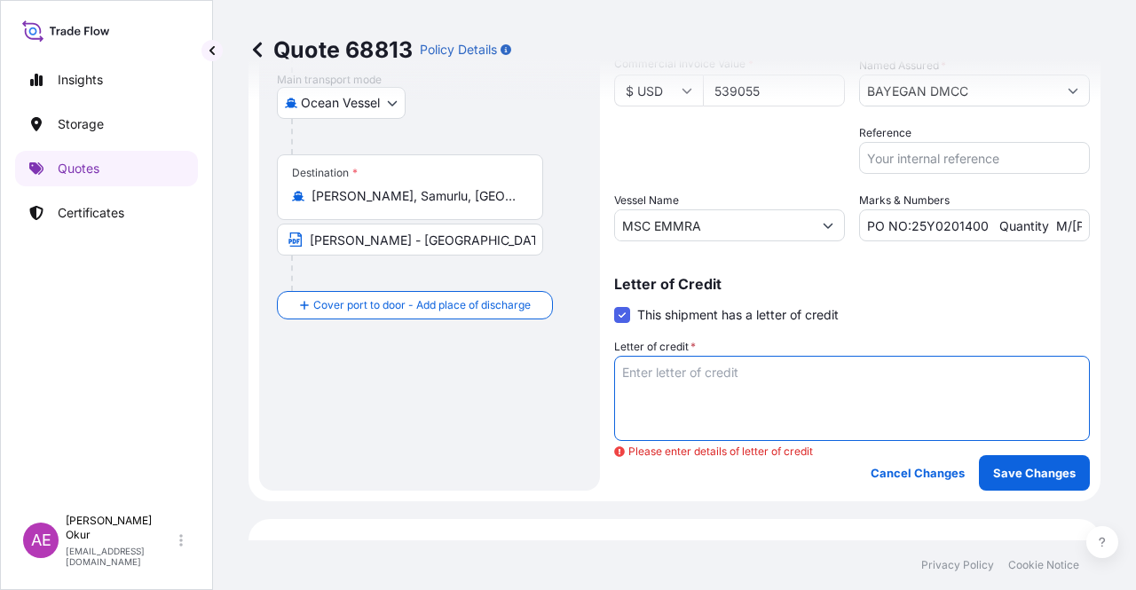
click at [715, 390] on textarea "Letter of credit *" at bounding box center [852, 398] width 476 height 85
paste textarea "+++ FULL SET INSURANCE POLICY/CERTIFICATE ISSUED TO THE ORDER OF T.GARANTI BANK…"
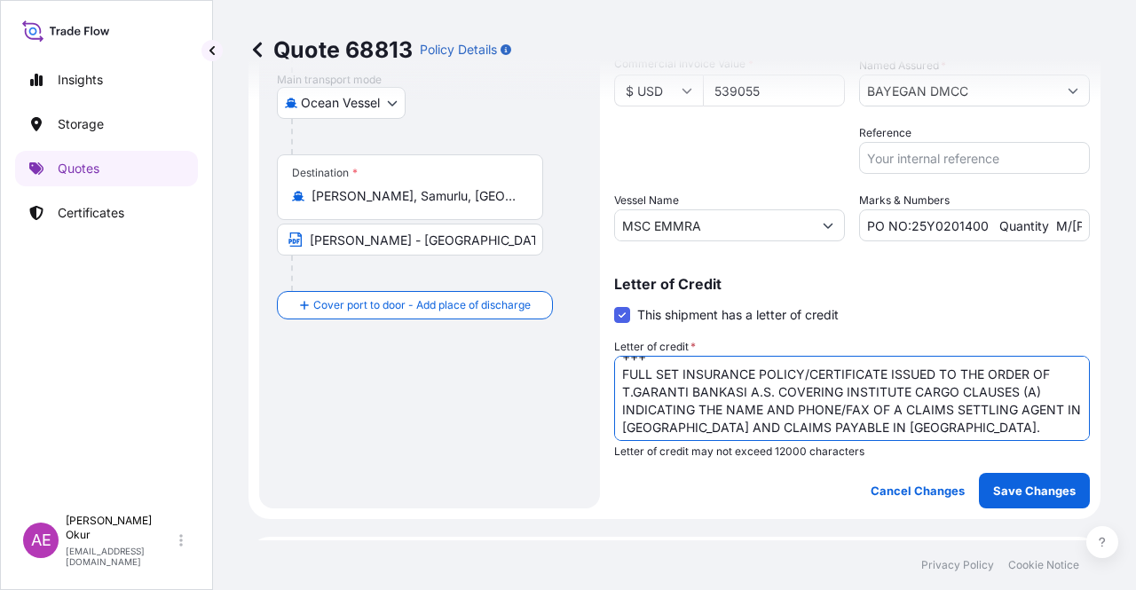
scroll to position [0, 0]
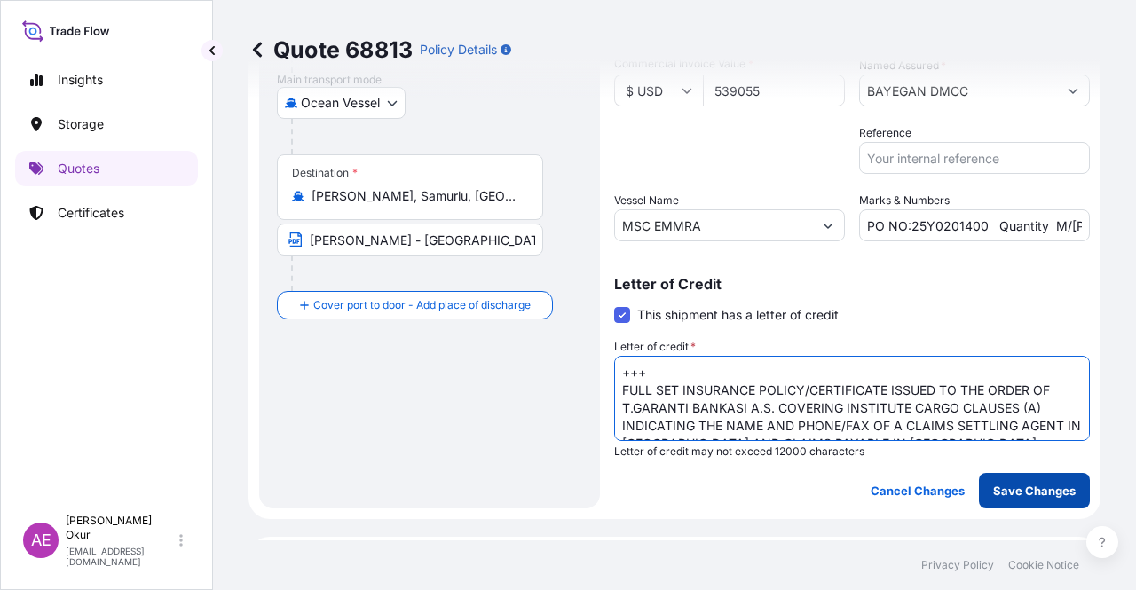
type textarea "+++ FULL SET INSURANCE POLICY/CERTIFICATE ISSUED TO THE ORDER OF T.GARANTI BANK…"
click at [997, 482] on p "Save Changes" at bounding box center [1034, 491] width 83 height 18
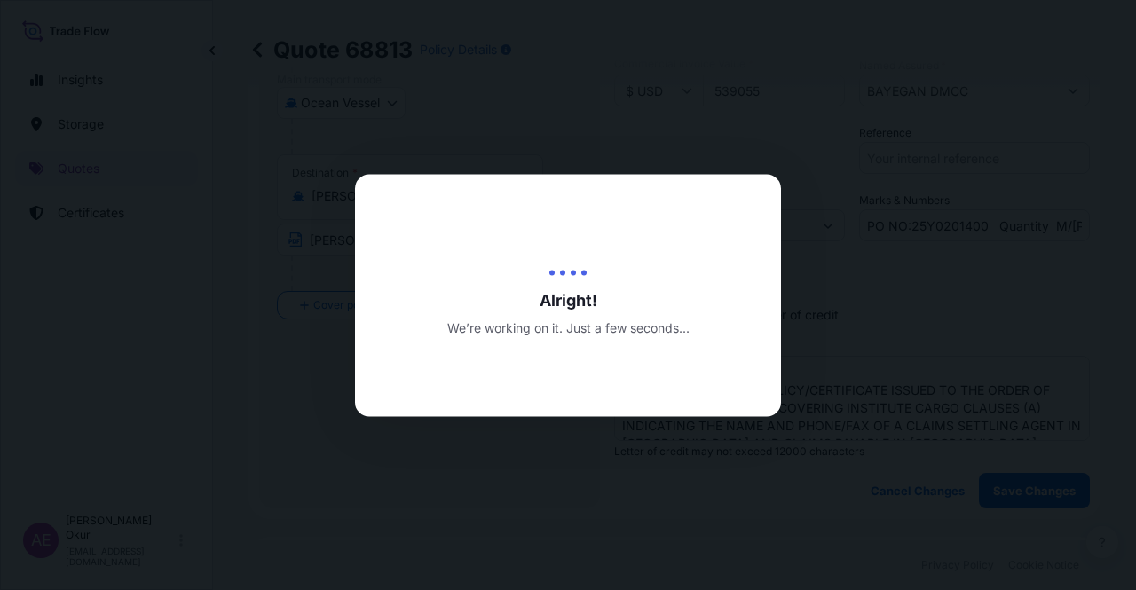
type input "09/09/2025"
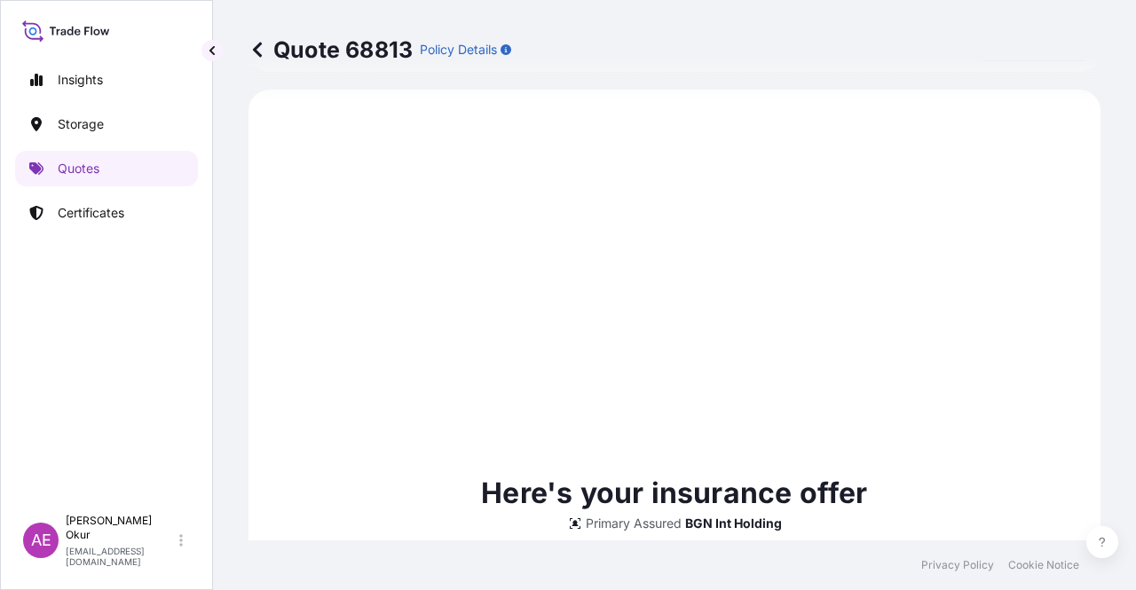
select select "Ocean Vessel"
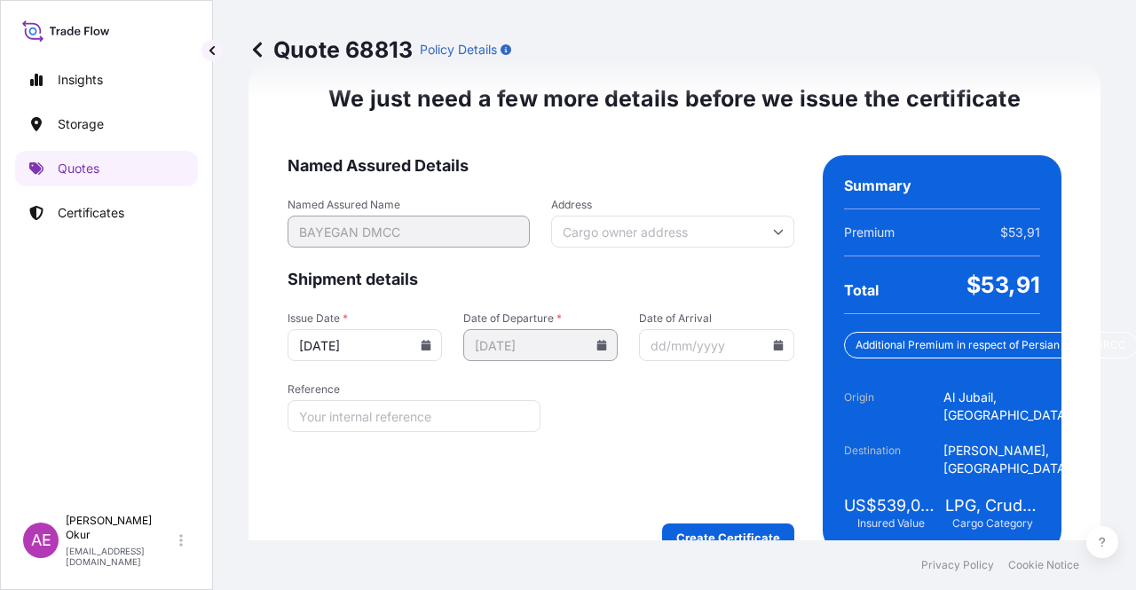
scroll to position [2551, 0]
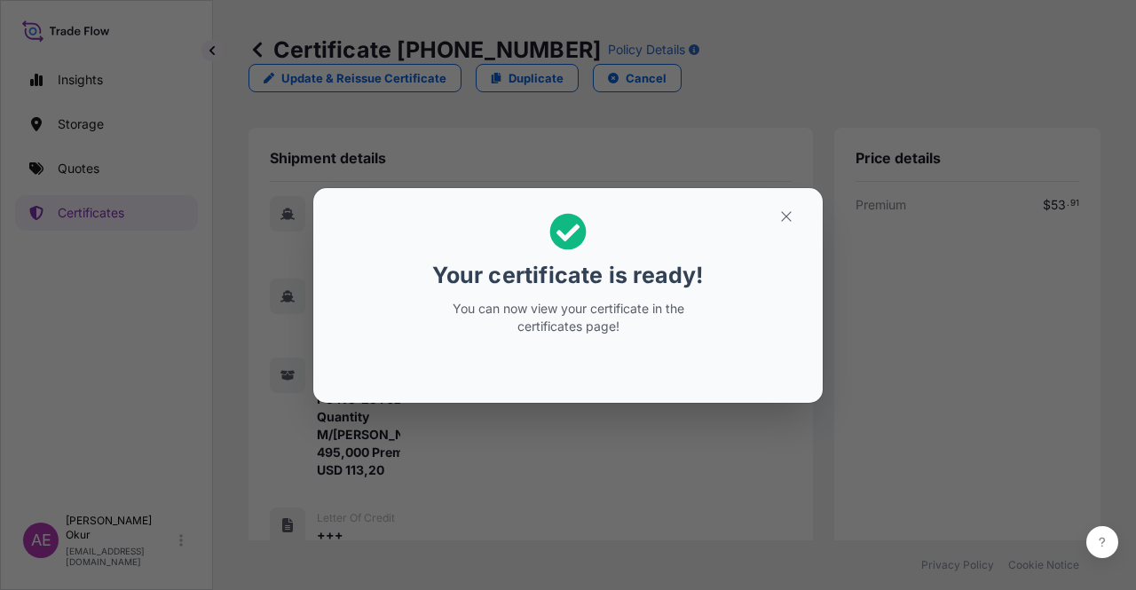
click at [783, 216] on icon "button" at bounding box center [786, 216] width 16 height 16
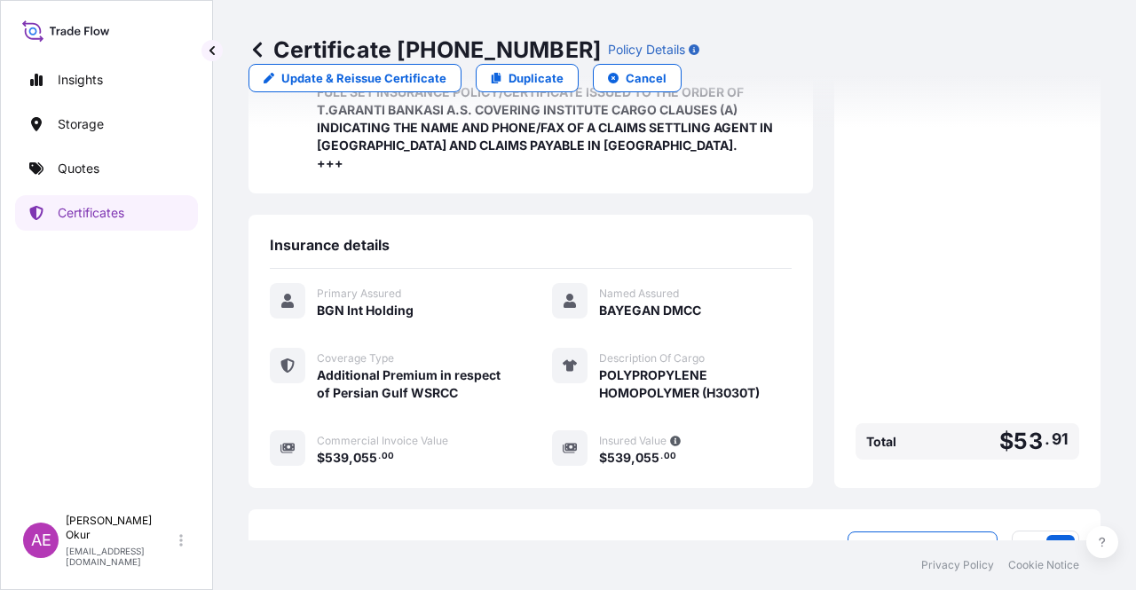
scroll to position [615, 0]
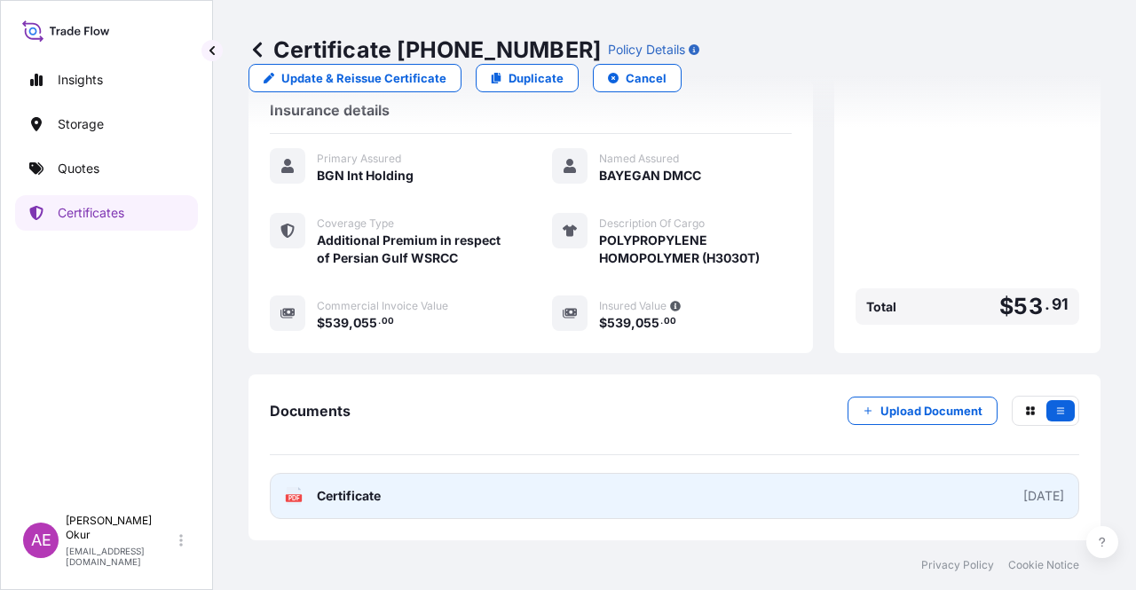
click at [368, 494] on span "Certificate" at bounding box center [349, 496] width 64 height 18
